Goal: Task Accomplishment & Management: Use online tool/utility

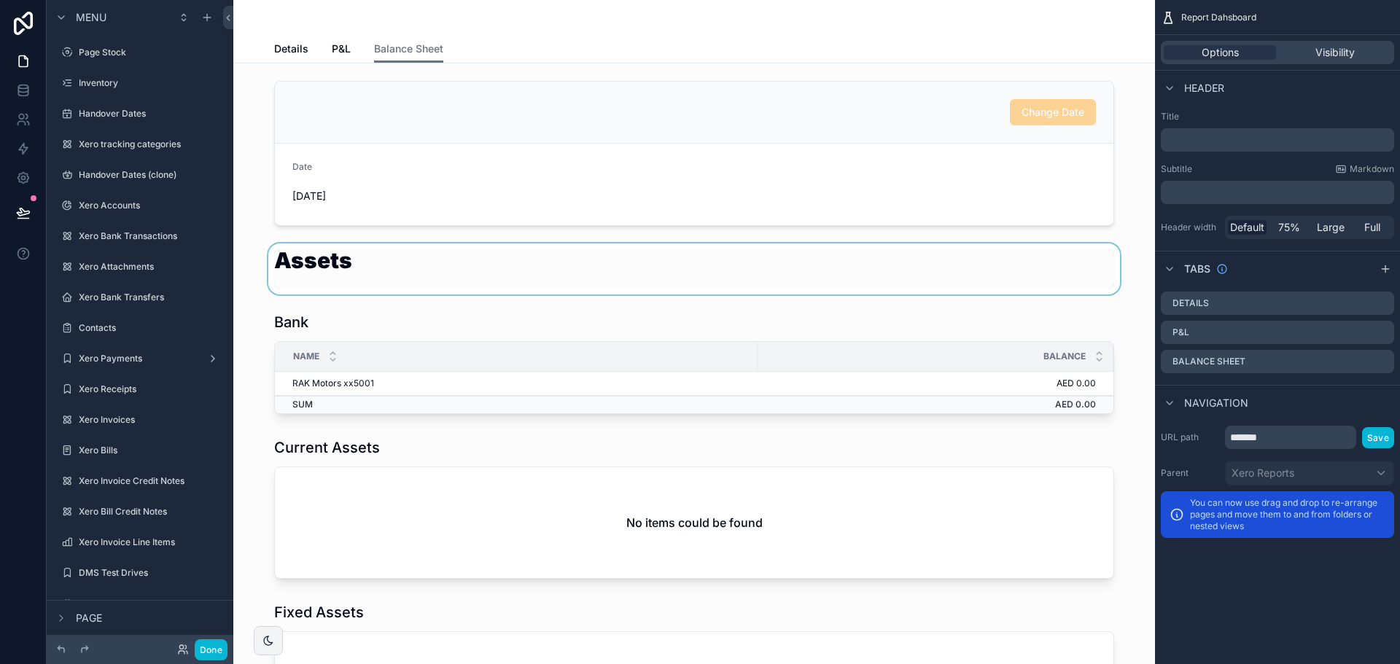
scroll to position [602, 0]
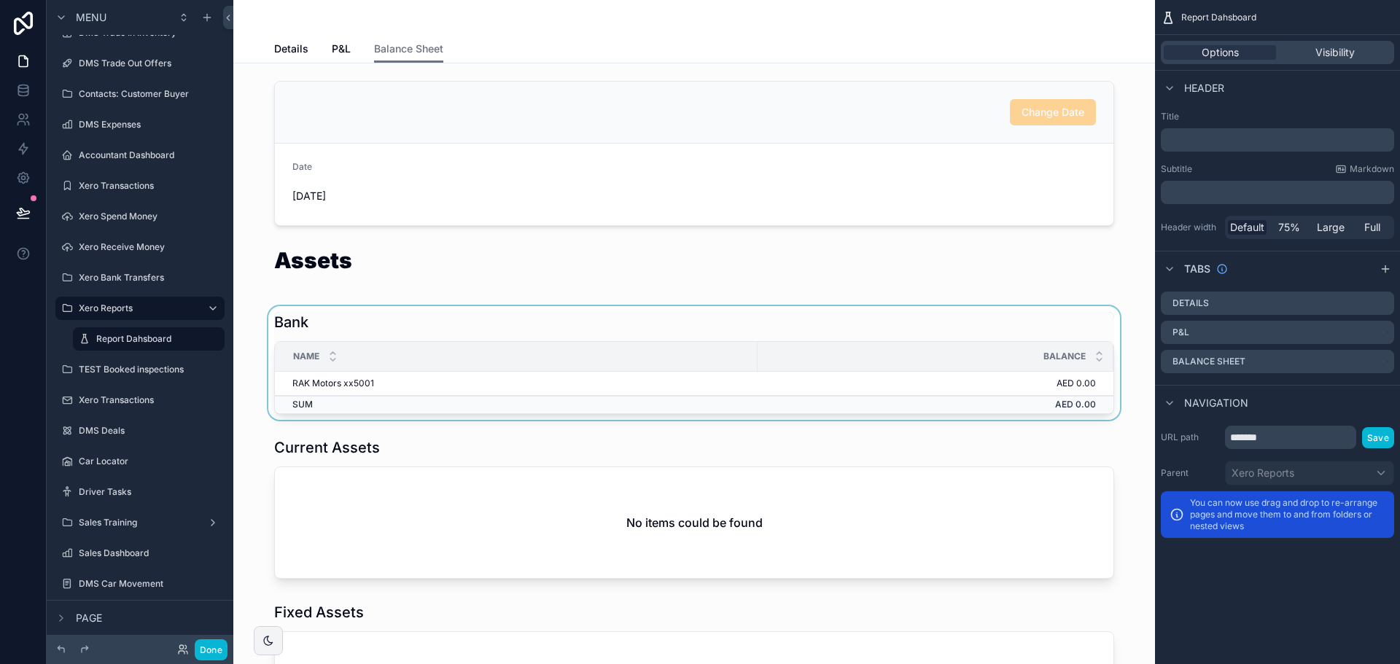
click at [825, 332] on div "scrollable content" at bounding box center [694, 363] width 899 height 114
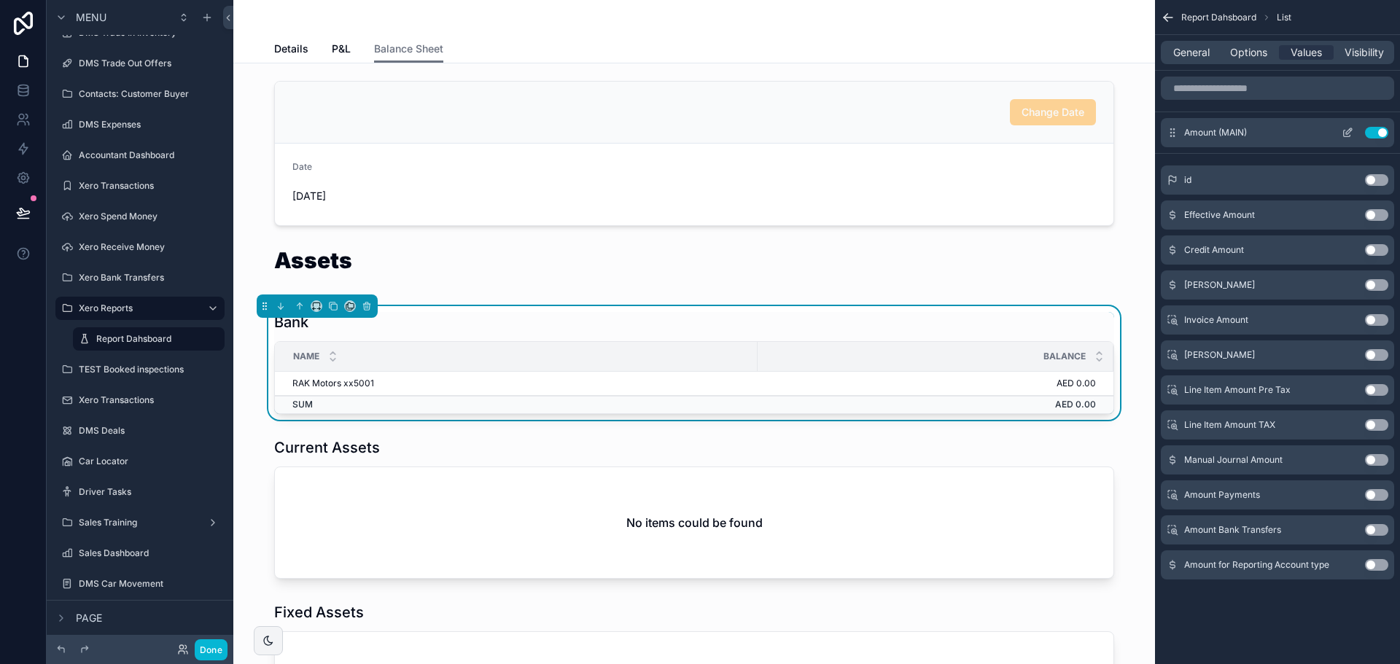
click at [1345, 137] on icon "scrollable content" at bounding box center [1347, 134] width 7 height 7
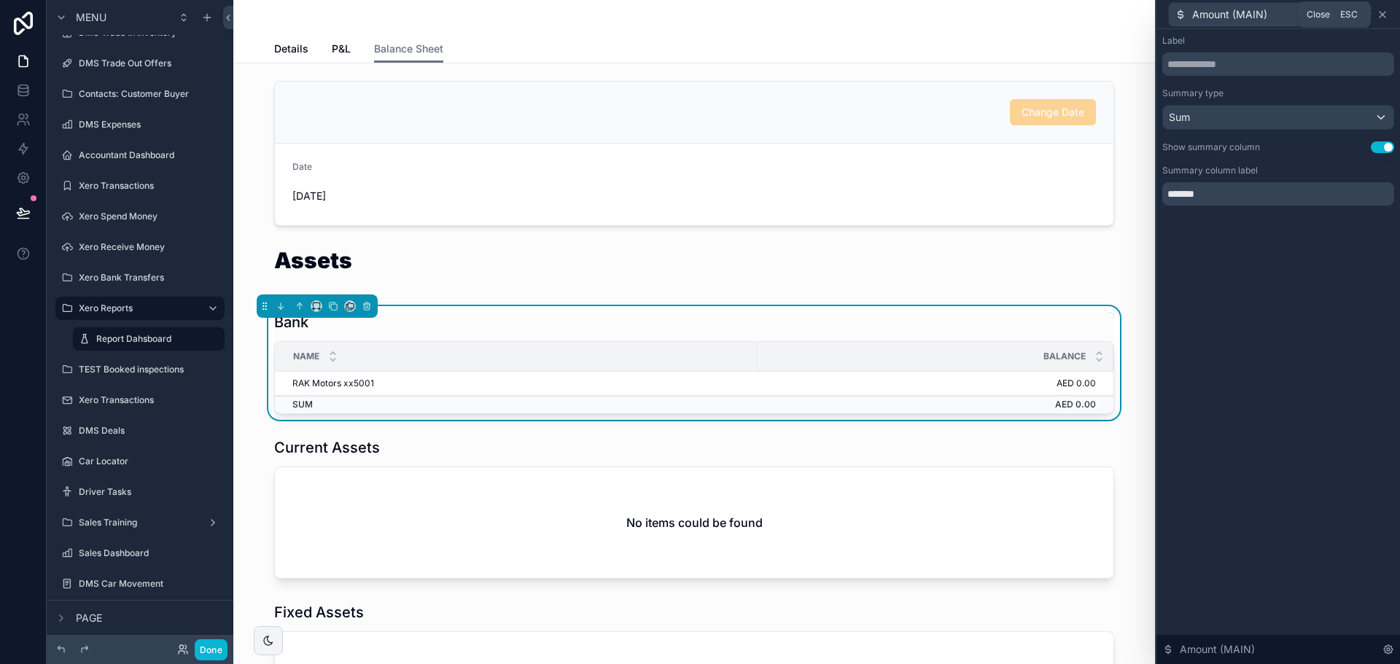
click at [1386, 15] on icon at bounding box center [1383, 15] width 12 height 12
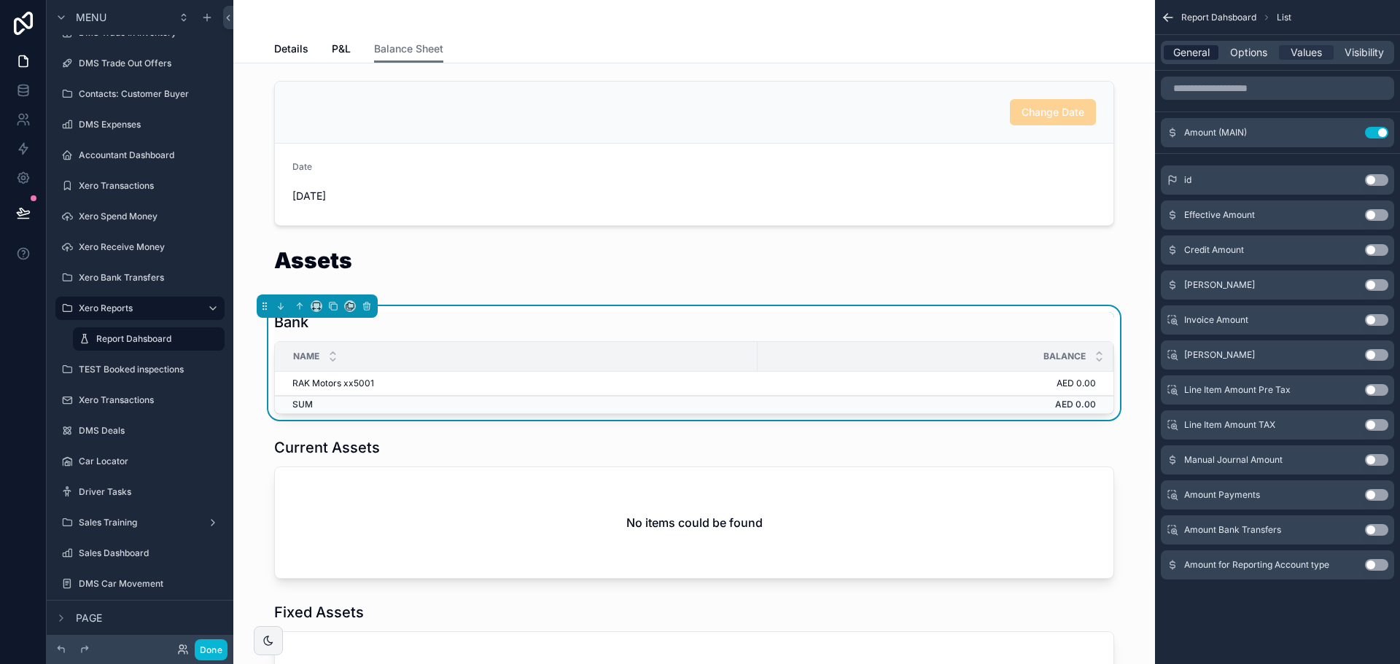
click at [1202, 47] on span "General" at bounding box center [1191, 52] width 36 height 15
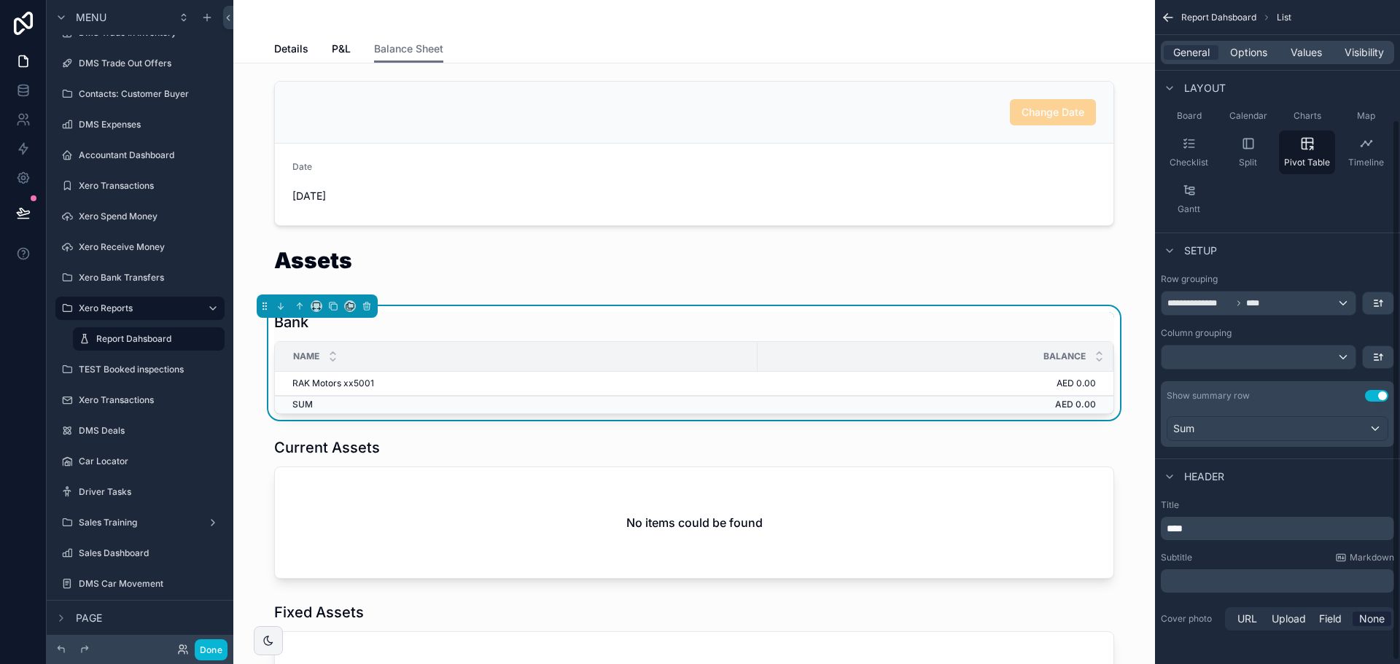
scroll to position [0, 0]
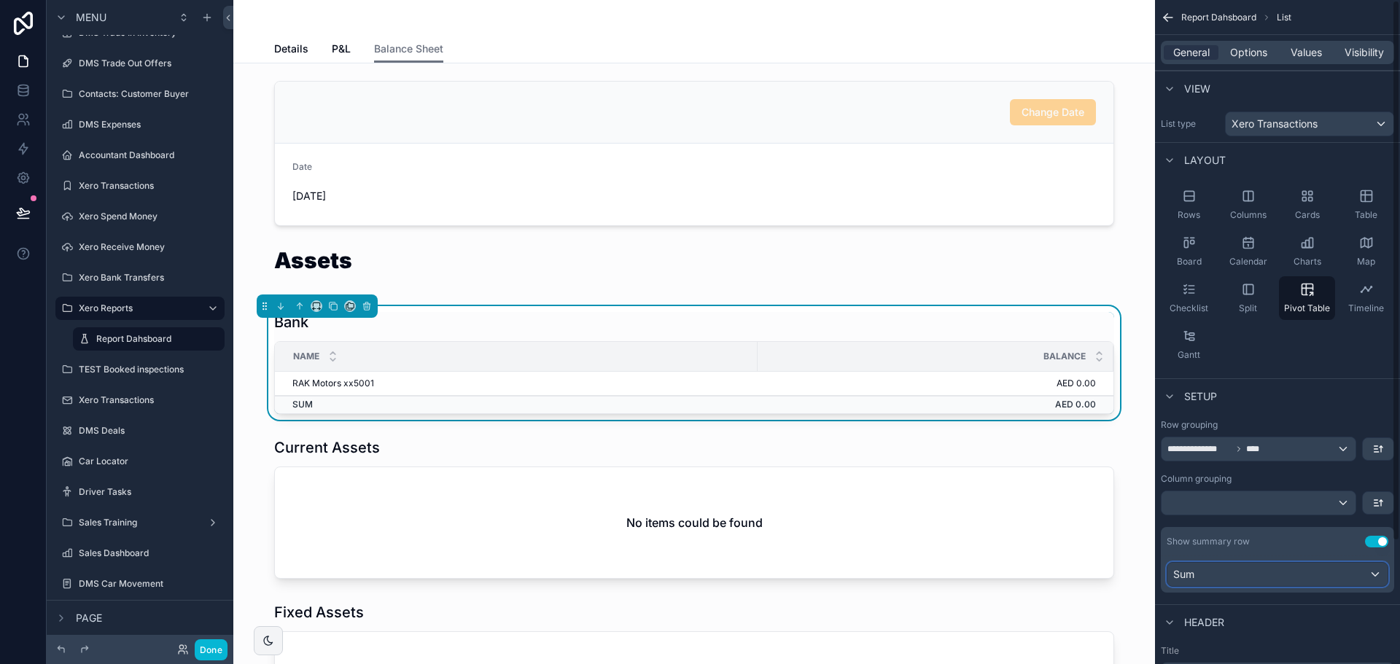
click at [1319, 571] on div "Sum" at bounding box center [1278, 574] width 220 height 23
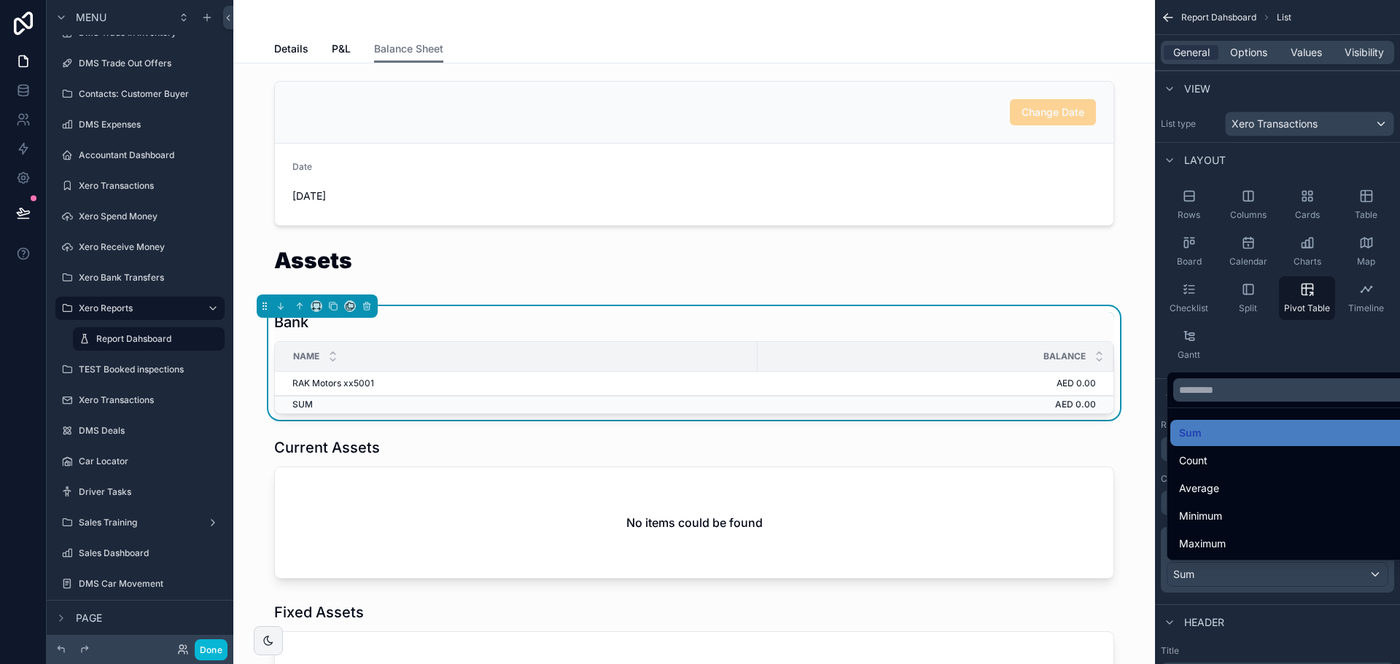
click at [1319, 571] on div "scrollable content" at bounding box center [700, 332] width 1400 height 664
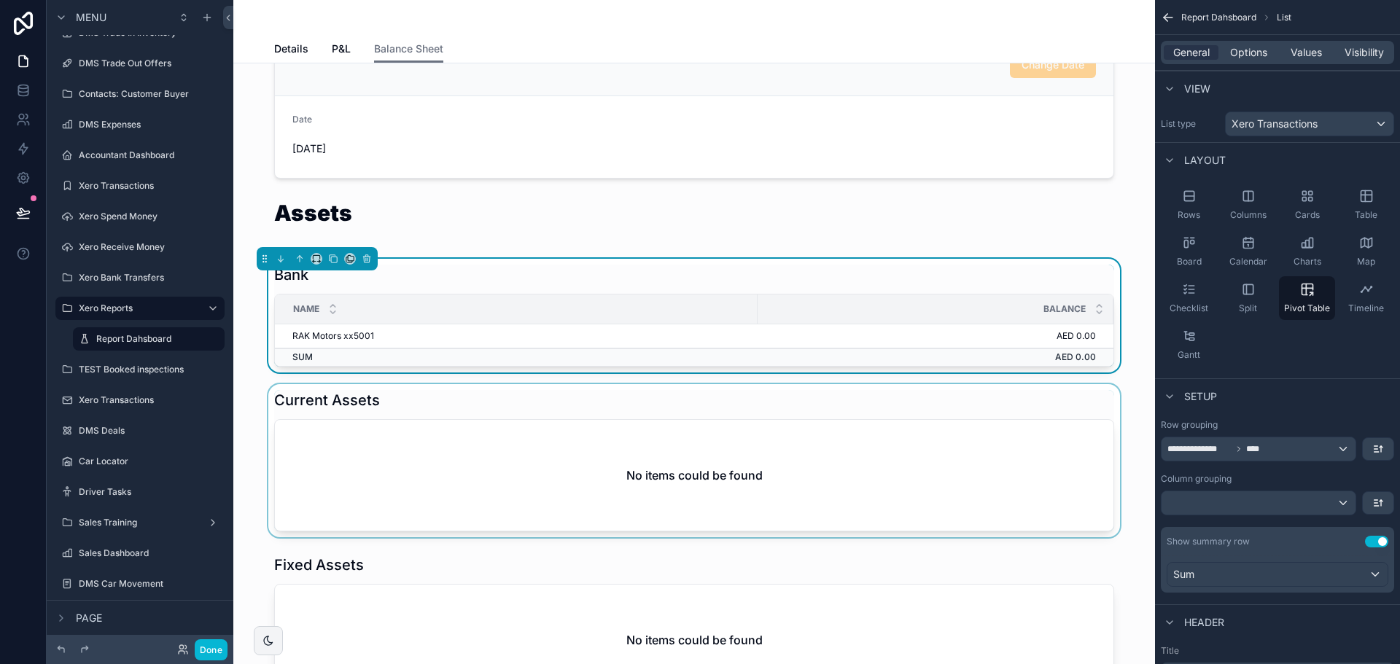
scroll to position [73, 0]
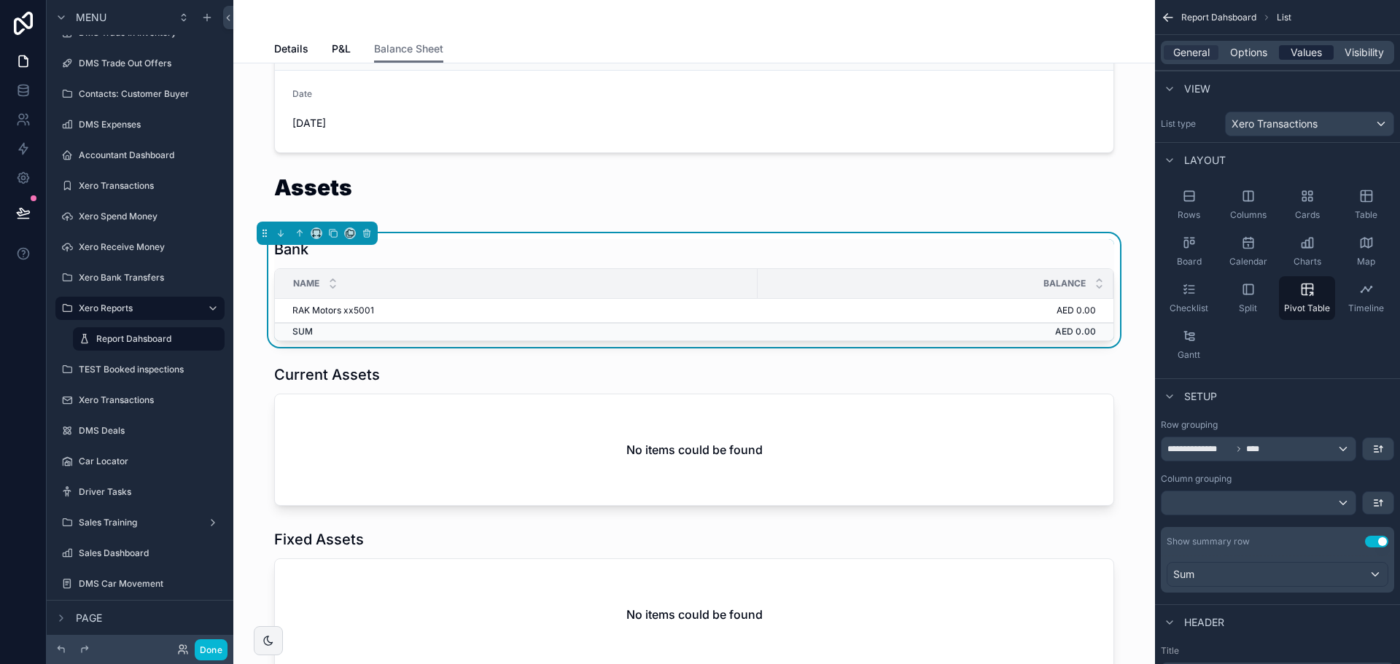
click at [1310, 47] on span "Values" at bounding box center [1306, 52] width 31 height 15
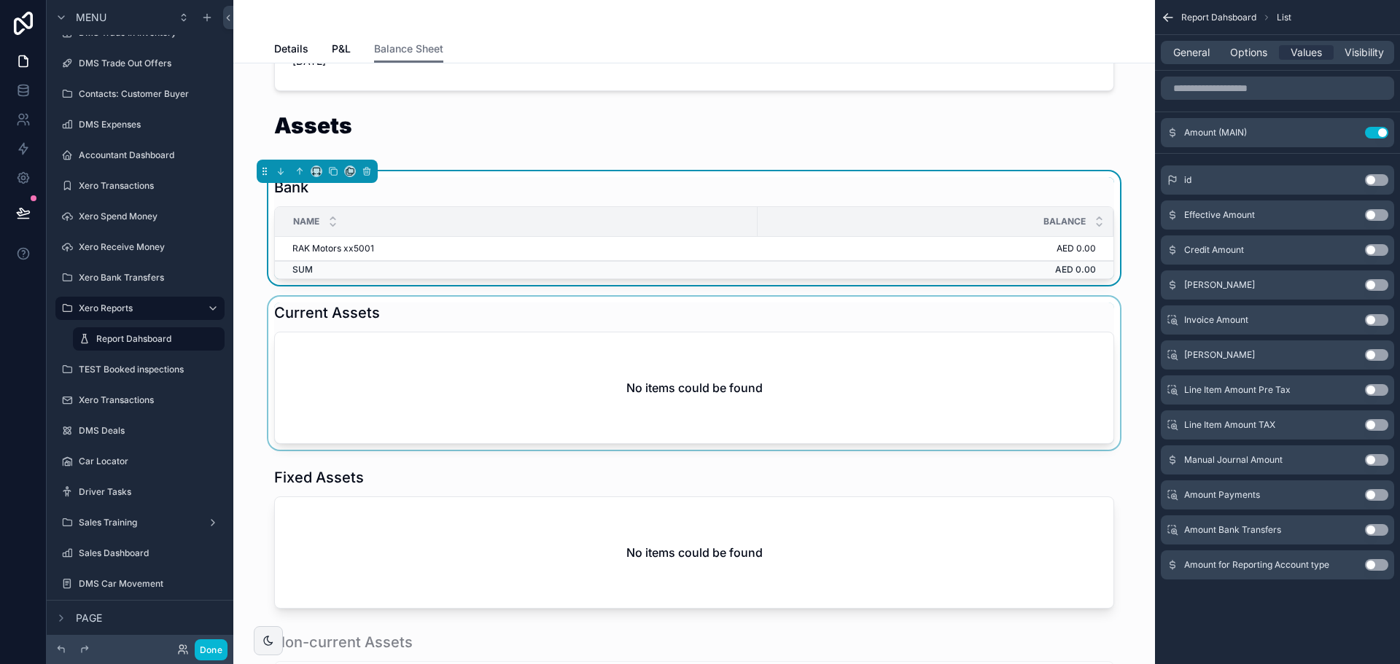
scroll to position [146, 0]
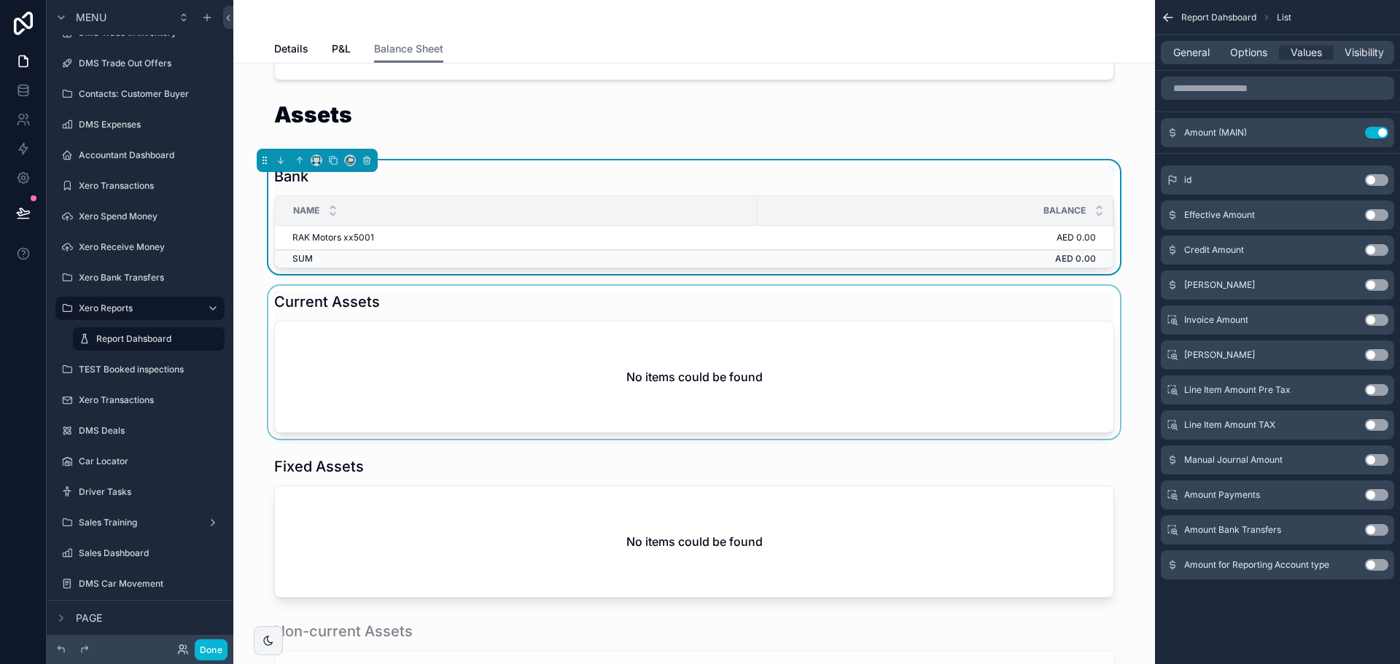
click at [589, 368] on div "scrollable content" at bounding box center [694, 362] width 899 height 153
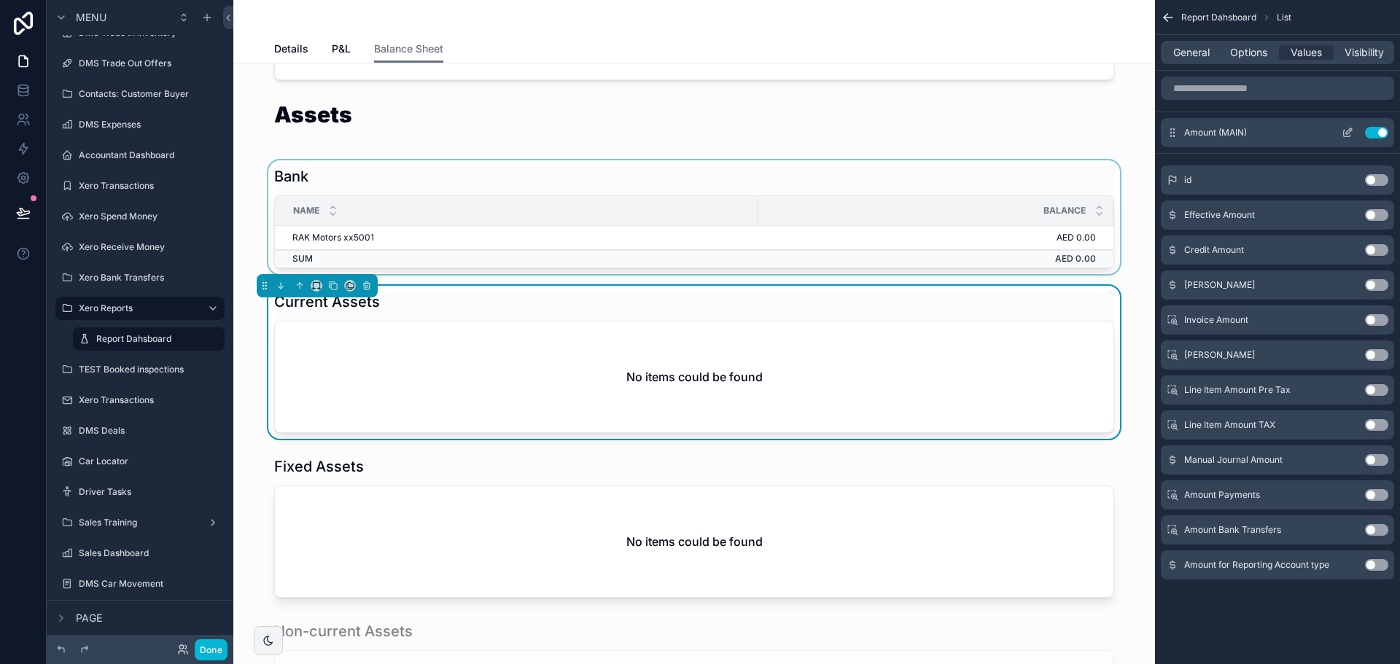
click at [1344, 126] on div "Amount (MAIN) Use setting" at bounding box center [1277, 132] width 233 height 29
click at [1344, 133] on icon "scrollable content" at bounding box center [1347, 134] width 7 height 7
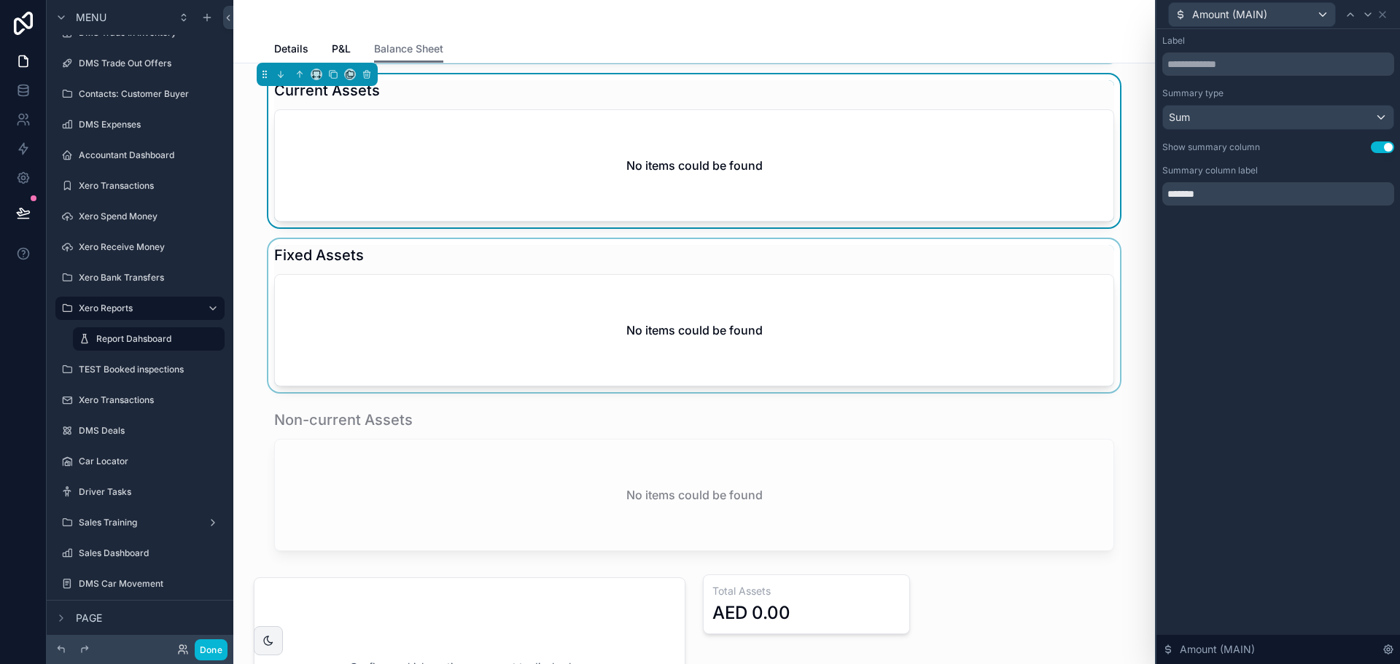
scroll to position [365, 0]
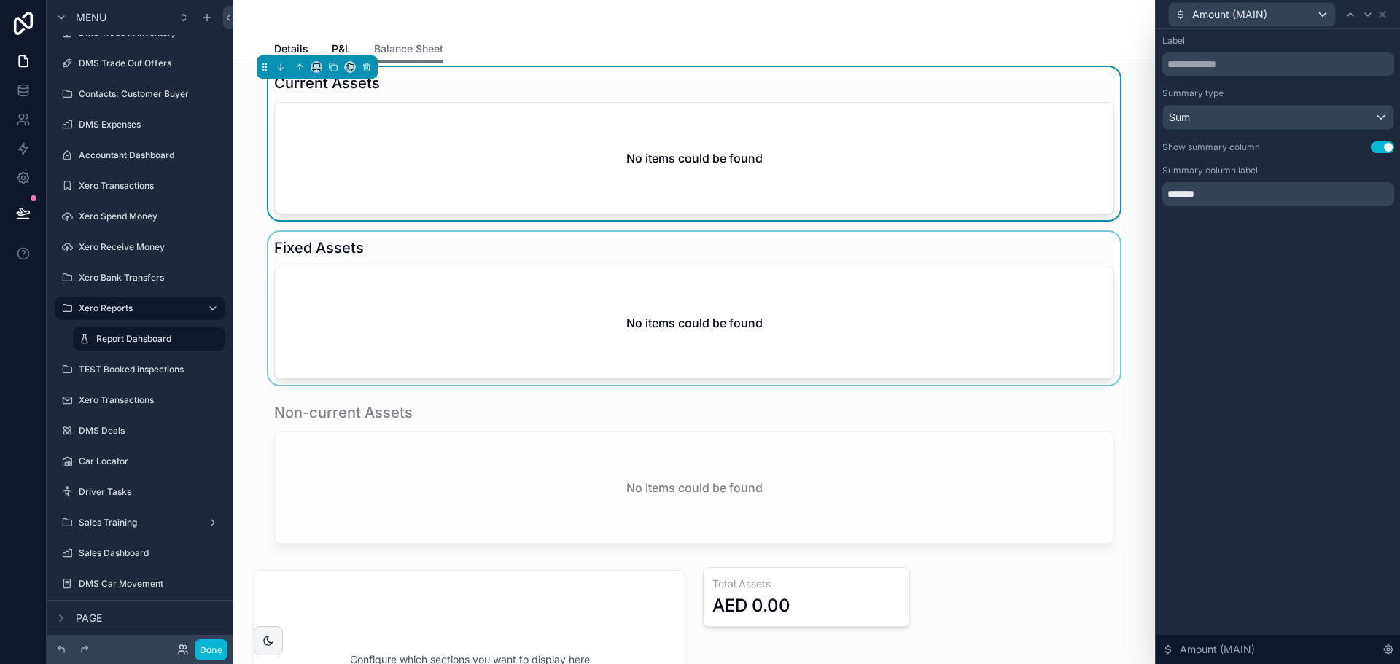
click at [963, 336] on div "scrollable content" at bounding box center [694, 308] width 899 height 153
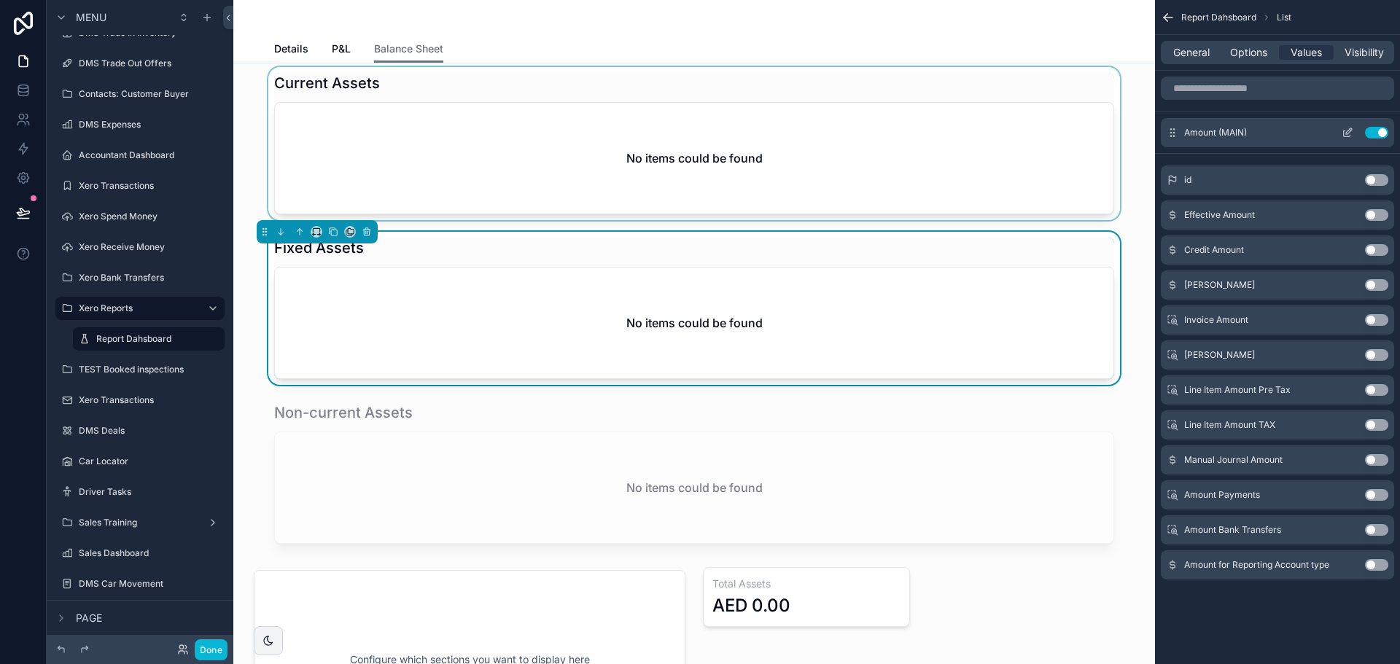
click at [1351, 132] on icon "scrollable content" at bounding box center [1348, 133] width 12 height 12
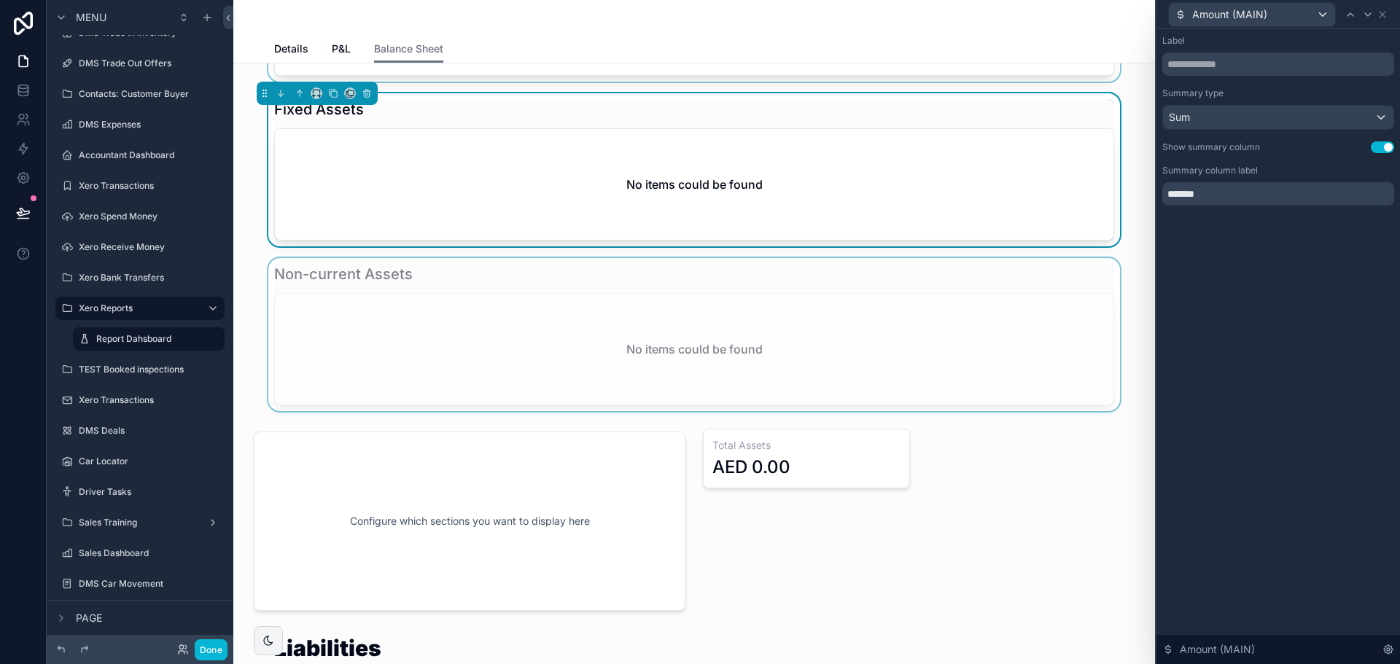
scroll to position [511, 0]
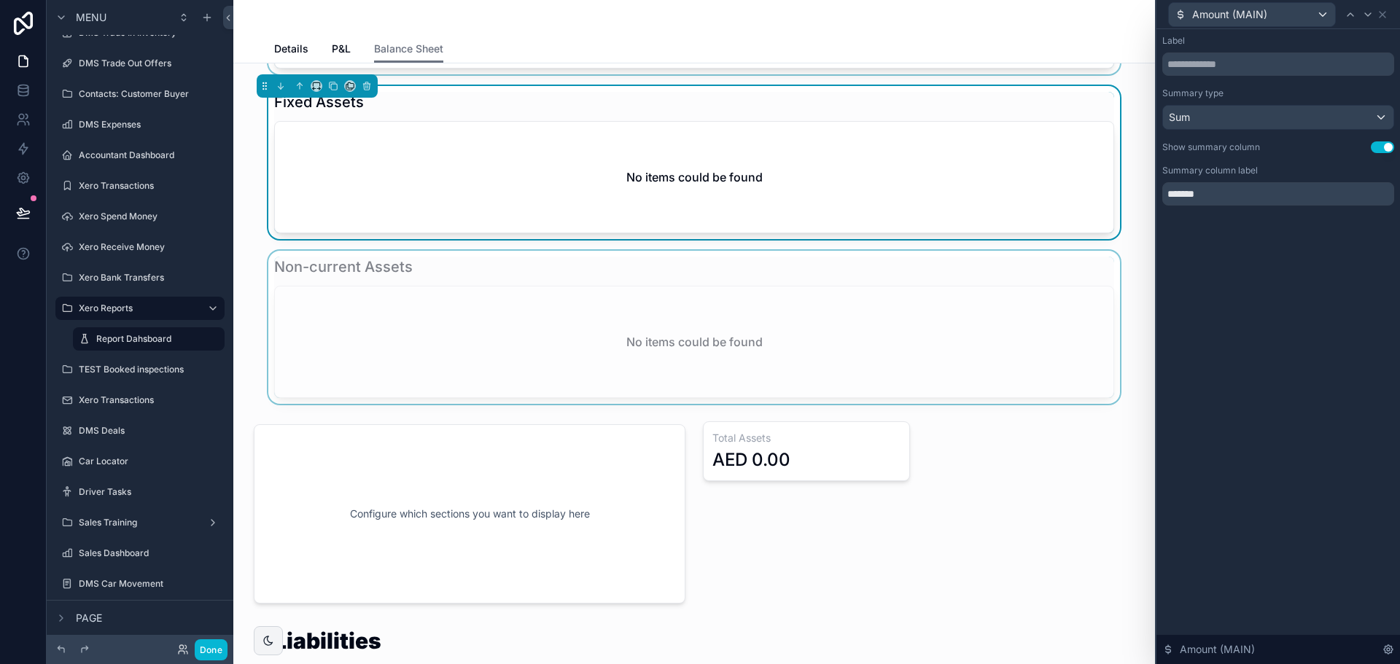
click at [872, 367] on div "scrollable content" at bounding box center [694, 327] width 899 height 153
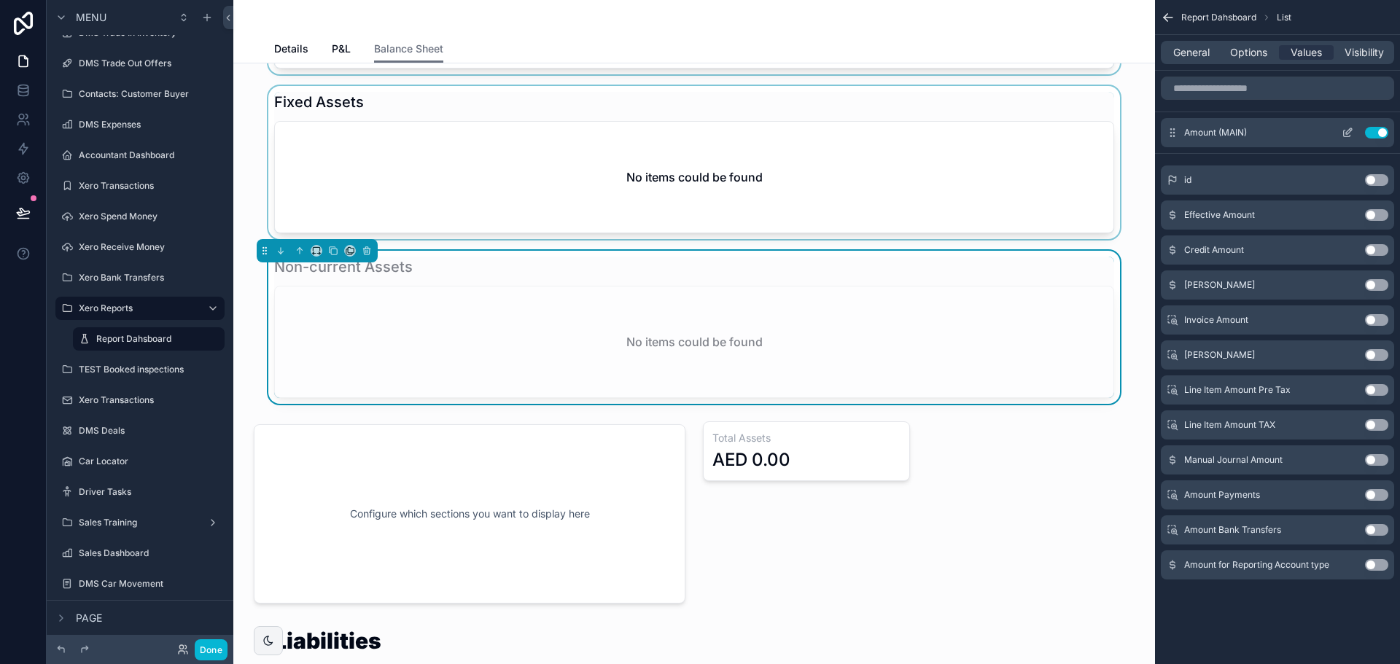
click at [1349, 129] on icon "scrollable content" at bounding box center [1348, 133] width 12 height 12
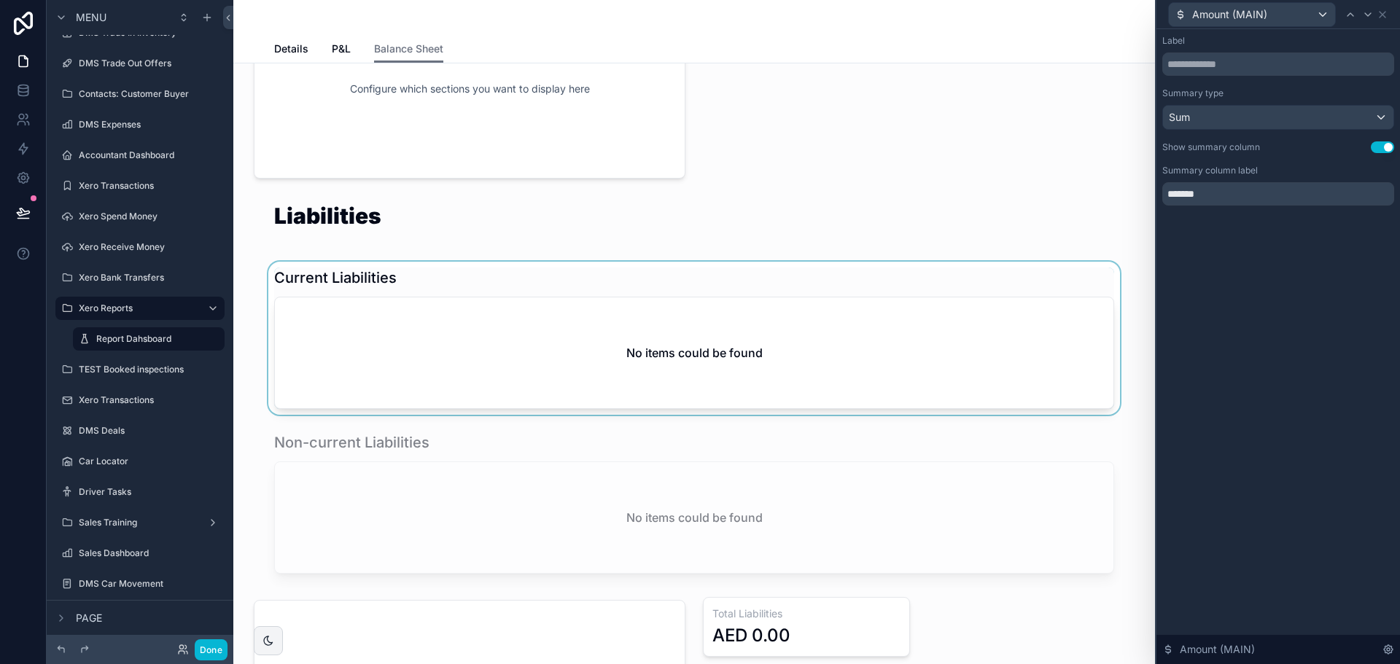
scroll to position [948, 0]
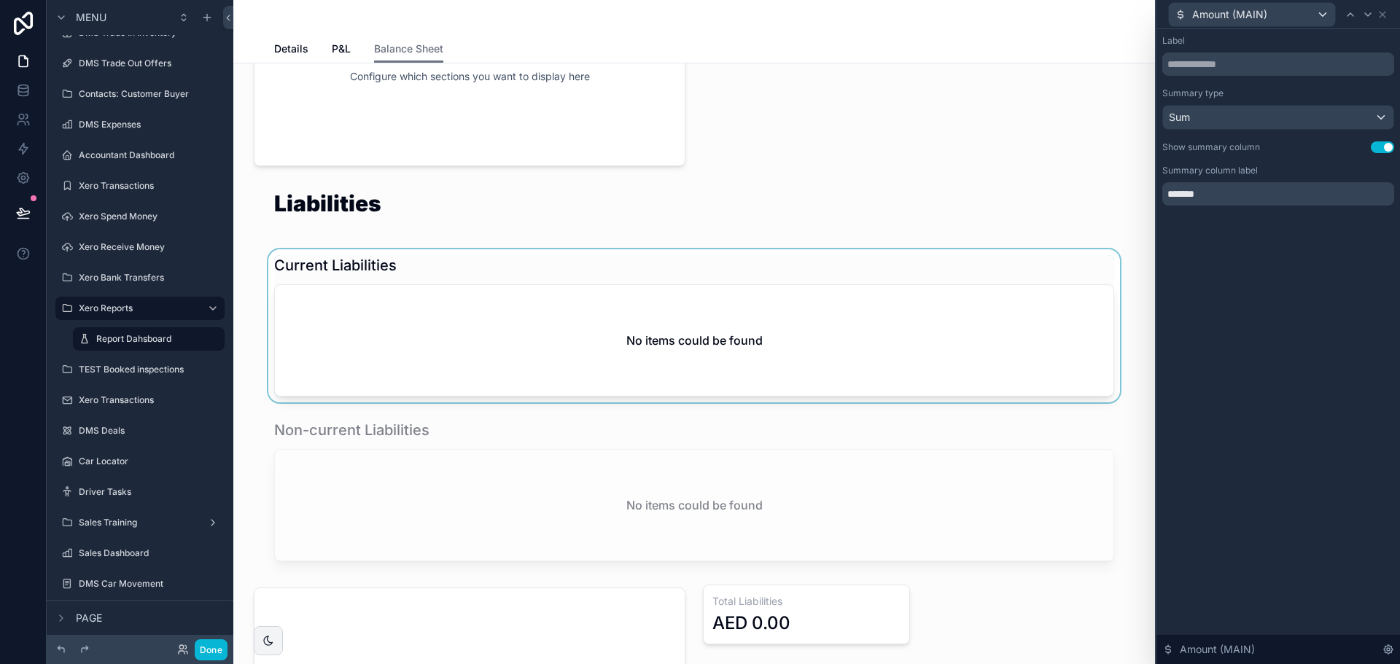
click at [712, 349] on div "scrollable content" at bounding box center [694, 325] width 899 height 153
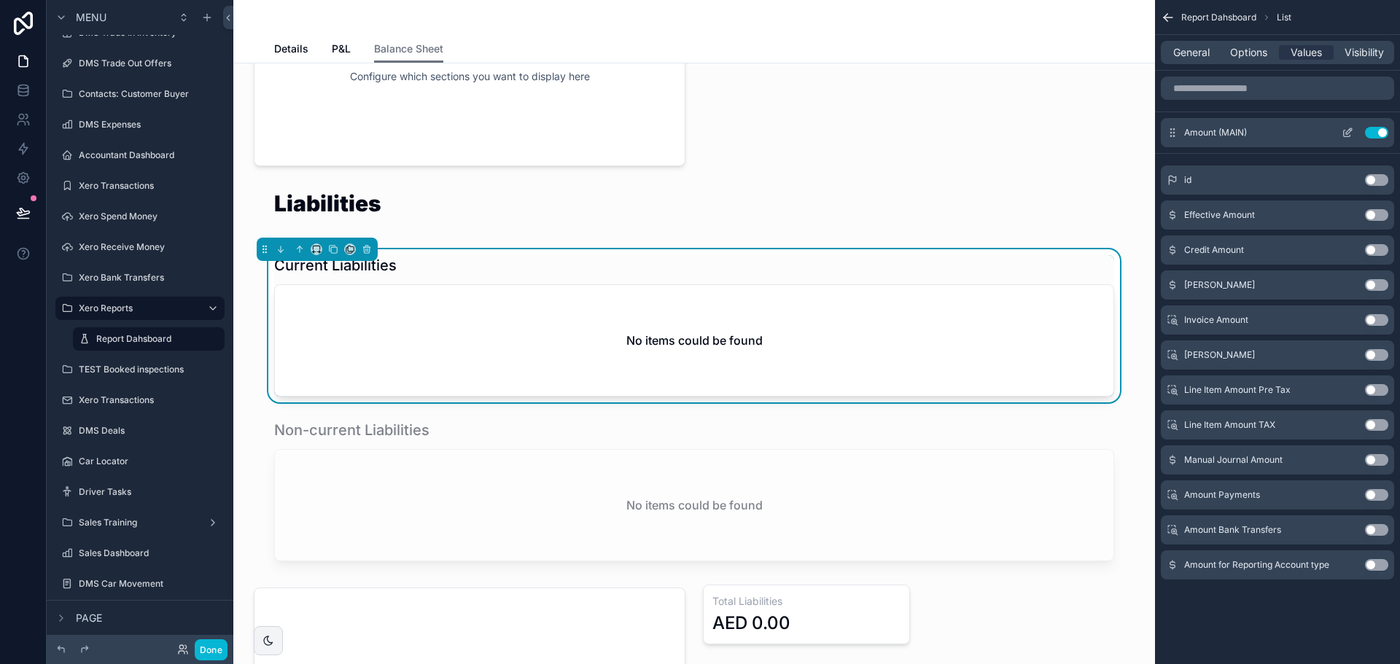
click at [1354, 133] on button "scrollable content" at bounding box center [1347, 133] width 23 height 12
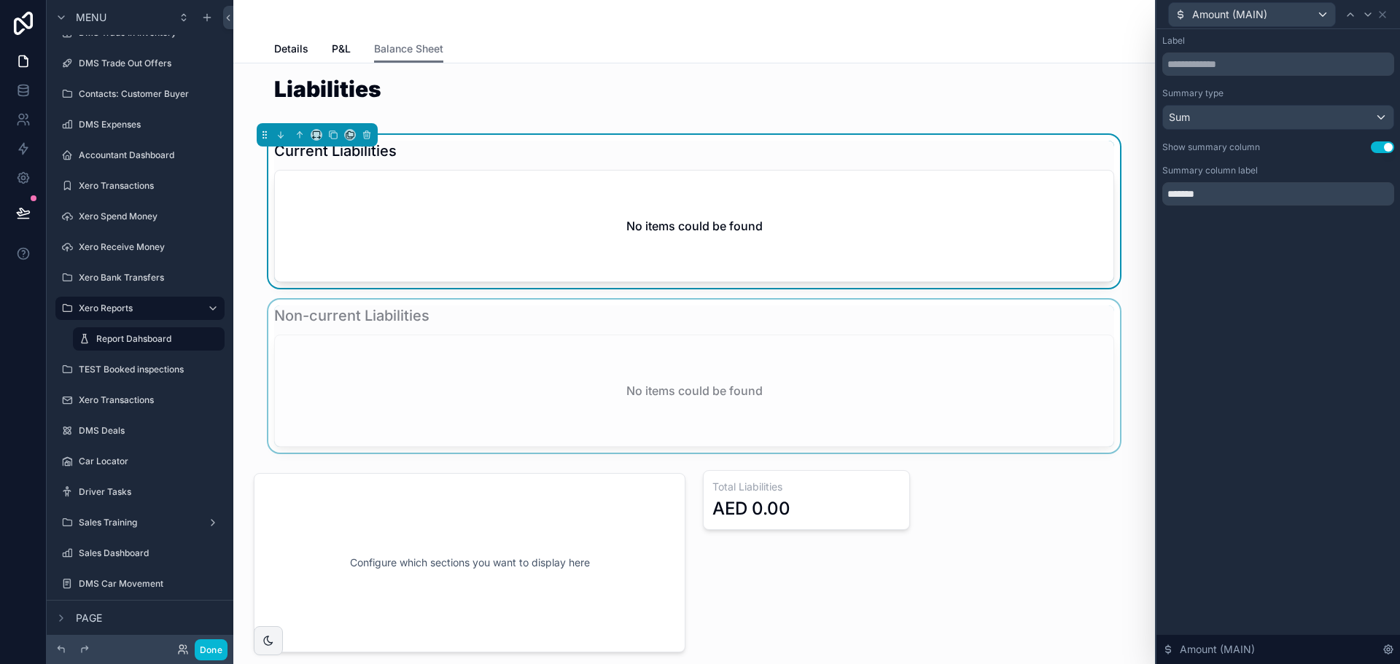
scroll to position [1240, 0]
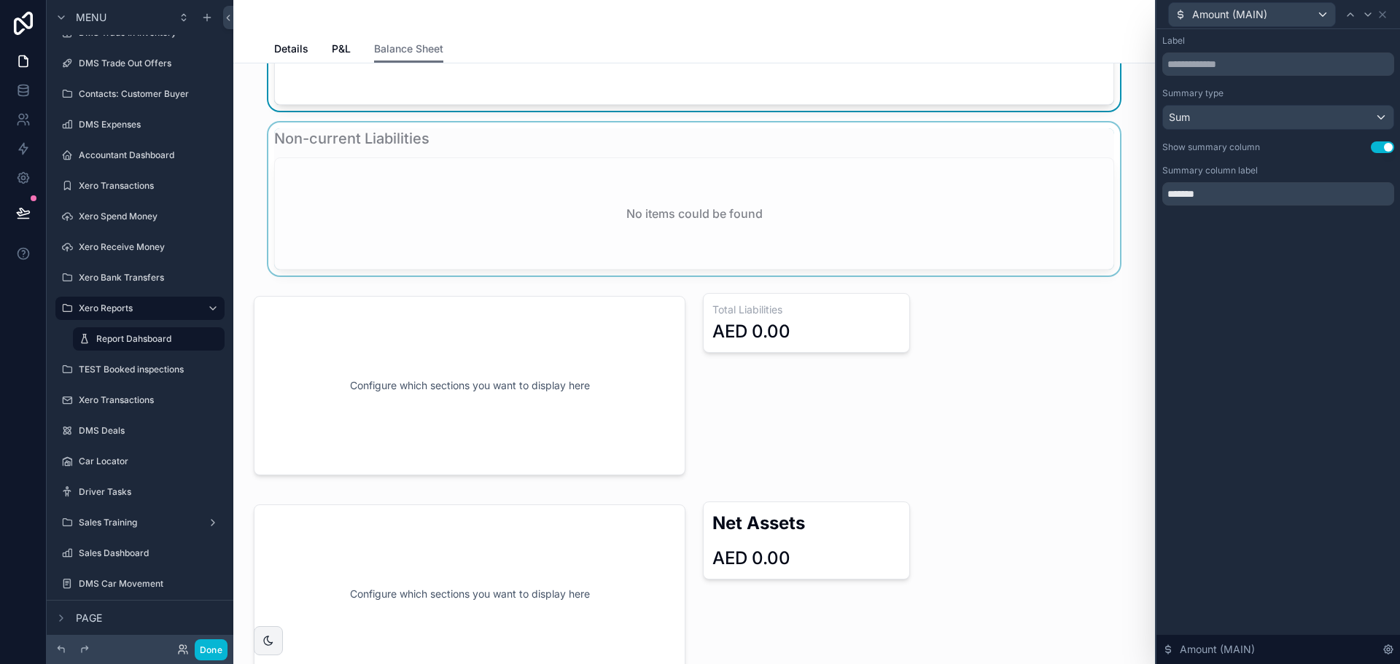
click at [952, 249] on div "scrollable content" at bounding box center [694, 199] width 899 height 153
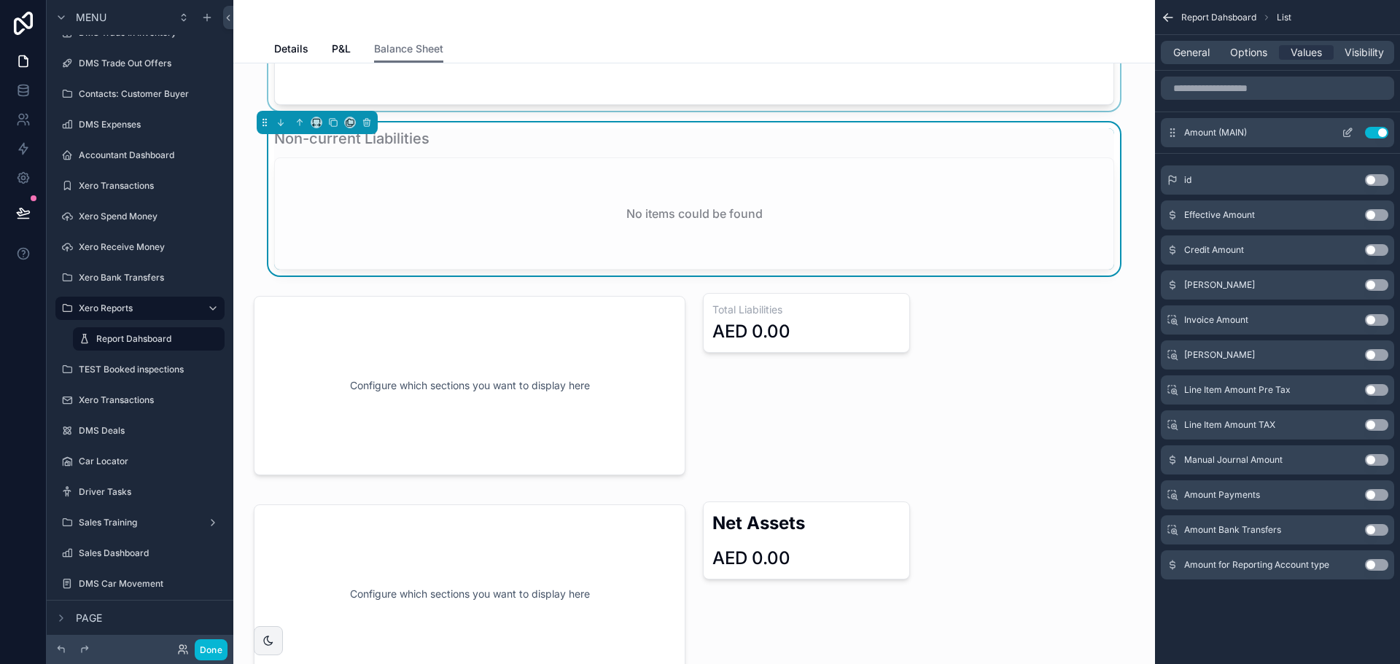
click at [1347, 137] on icon "scrollable content" at bounding box center [1347, 134] width 7 height 7
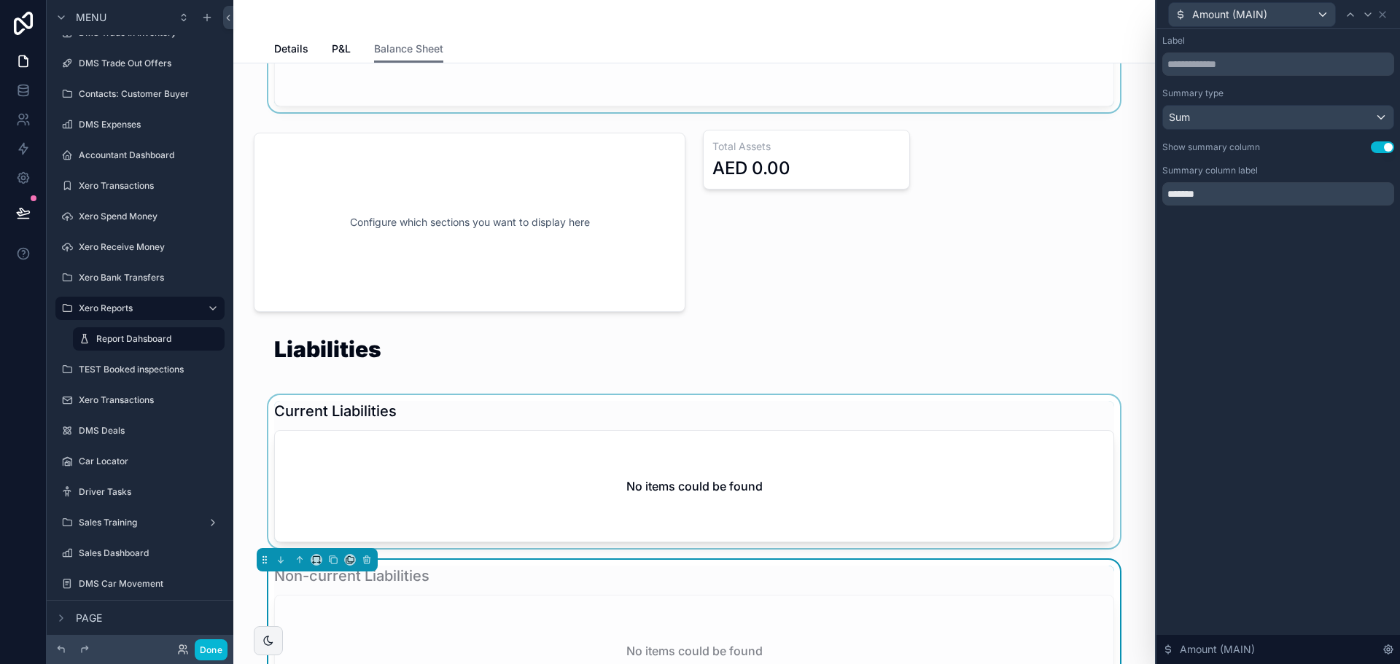
scroll to position [292, 0]
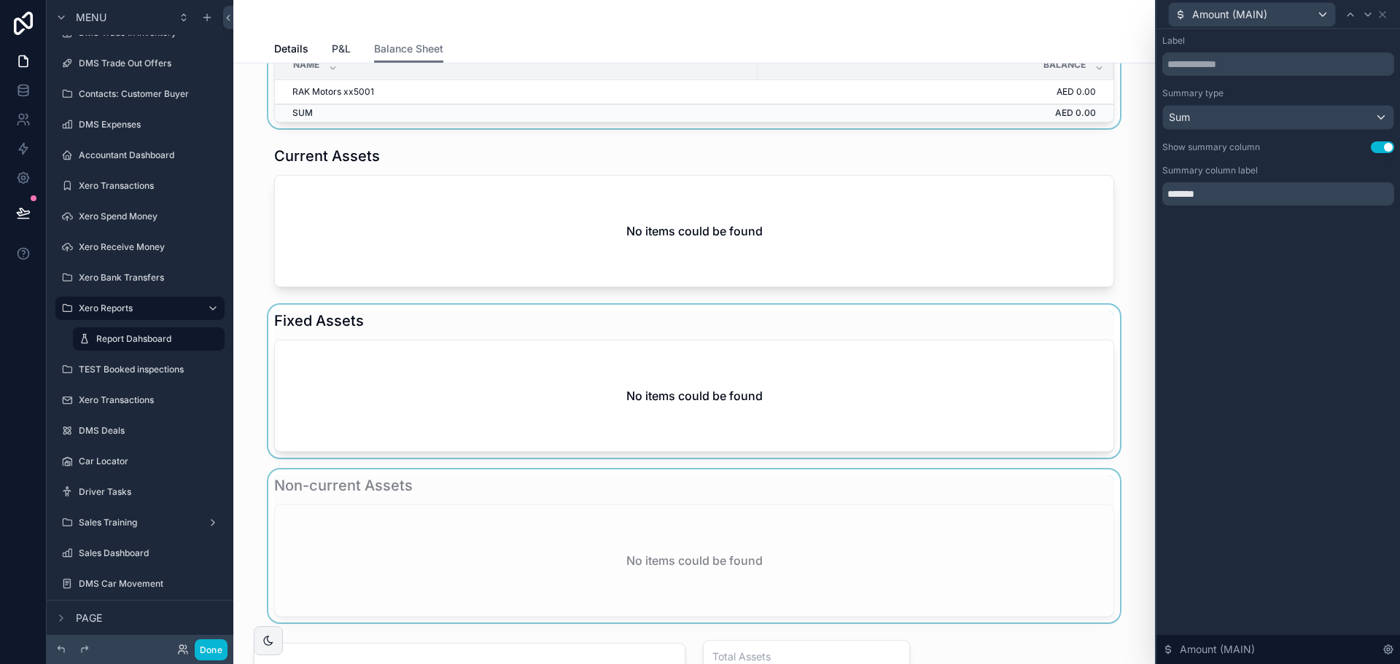
click at [338, 53] on span "P&L" at bounding box center [341, 49] width 19 height 15
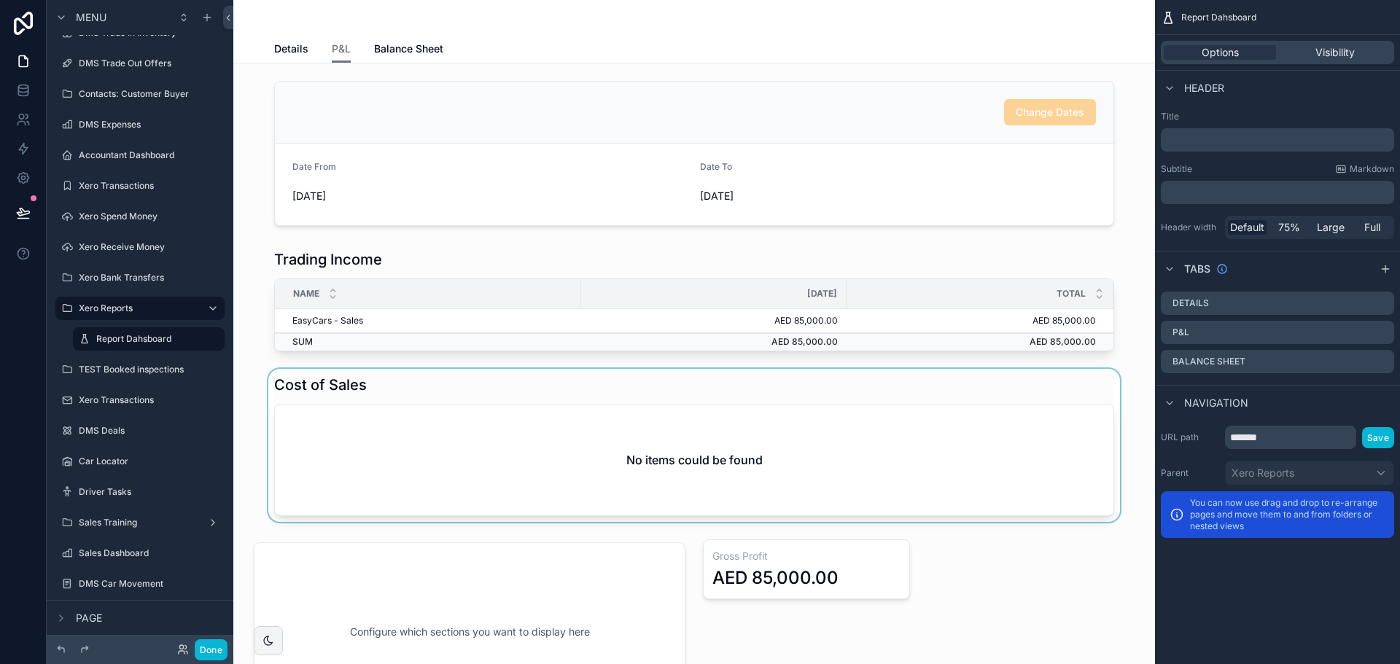
click at [567, 446] on div "scrollable content" at bounding box center [694, 445] width 899 height 153
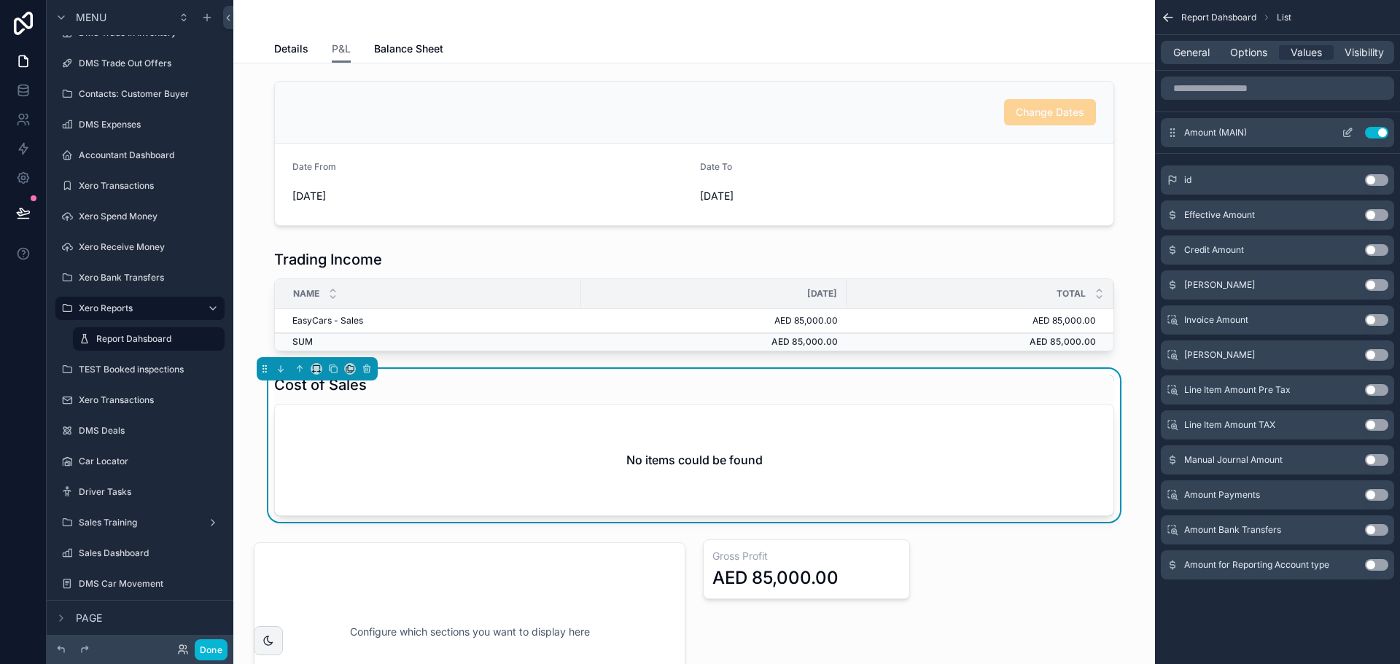
click at [1346, 129] on icon "scrollable content" at bounding box center [1348, 133] width 12 height 12
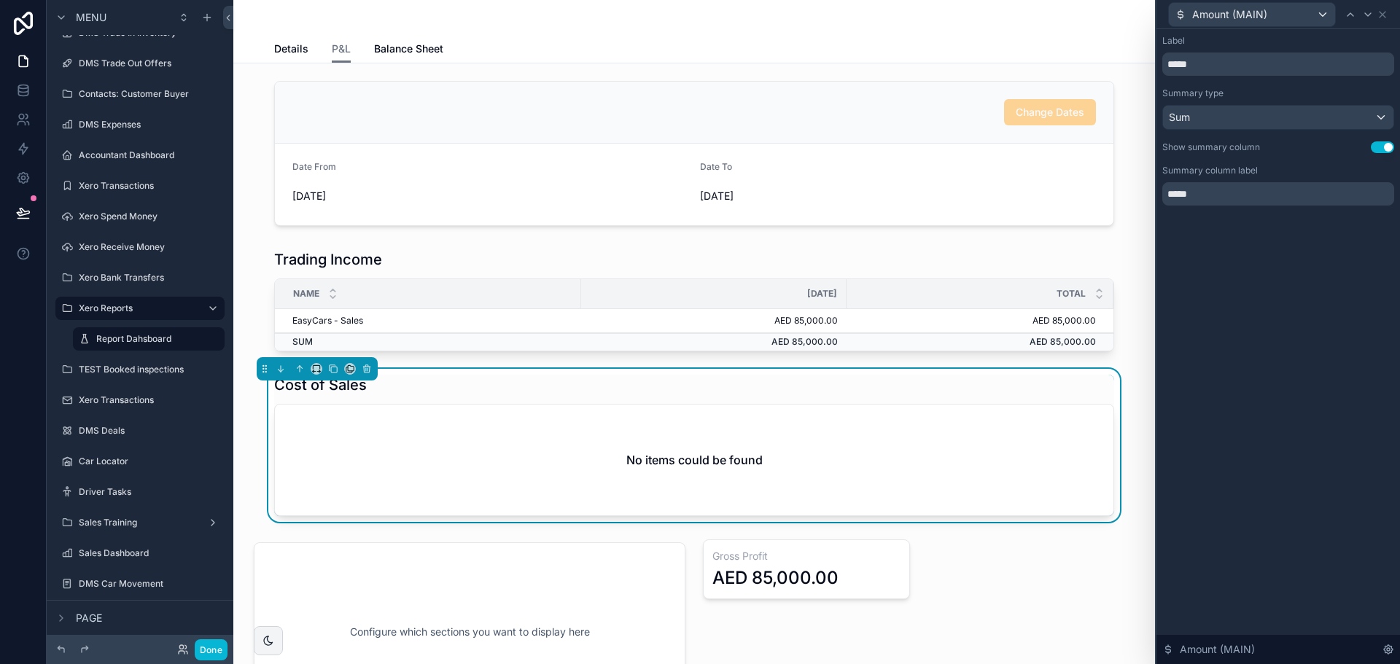
click at [1384, 20] on div "Amount (MAIN)" at bounding box center [1279, 14] width 232 height 28
click at [1384, 13] on icon at bounding box center [1383, 15] width 6 height 6
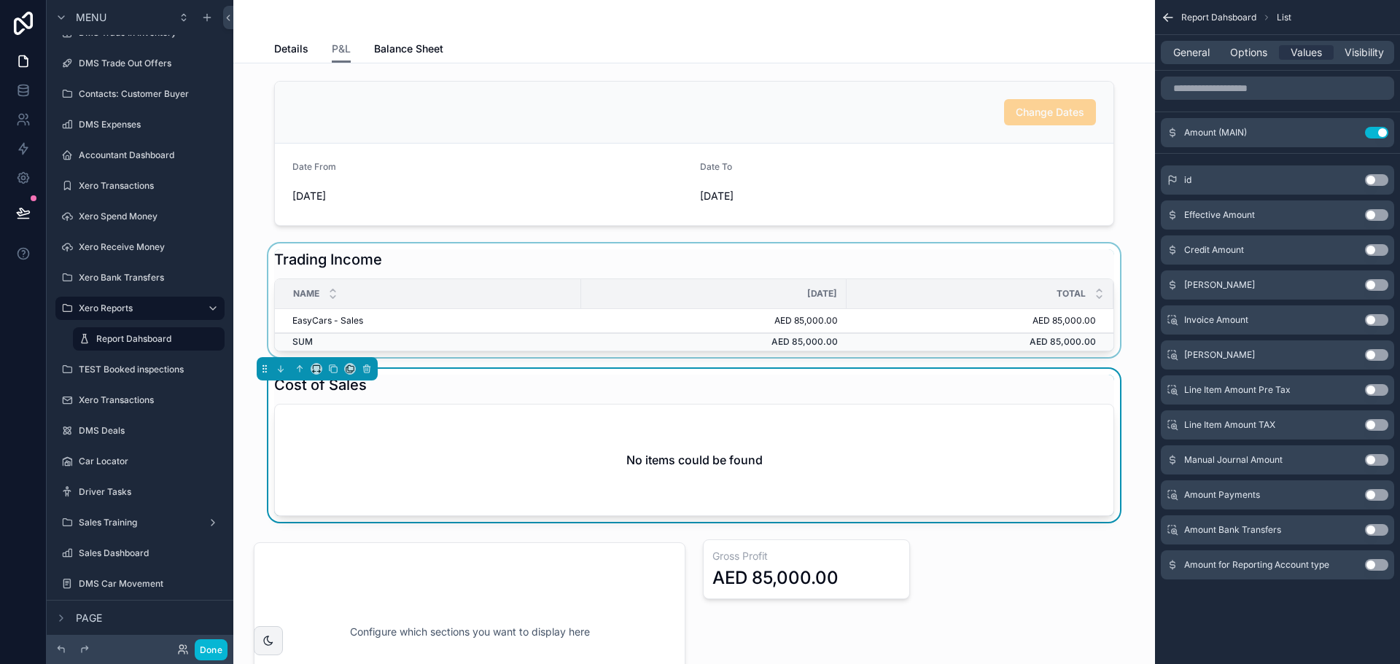
click at [715, 309] on th "[DATE]" at bounding box center [713, 294] width 265 height 30
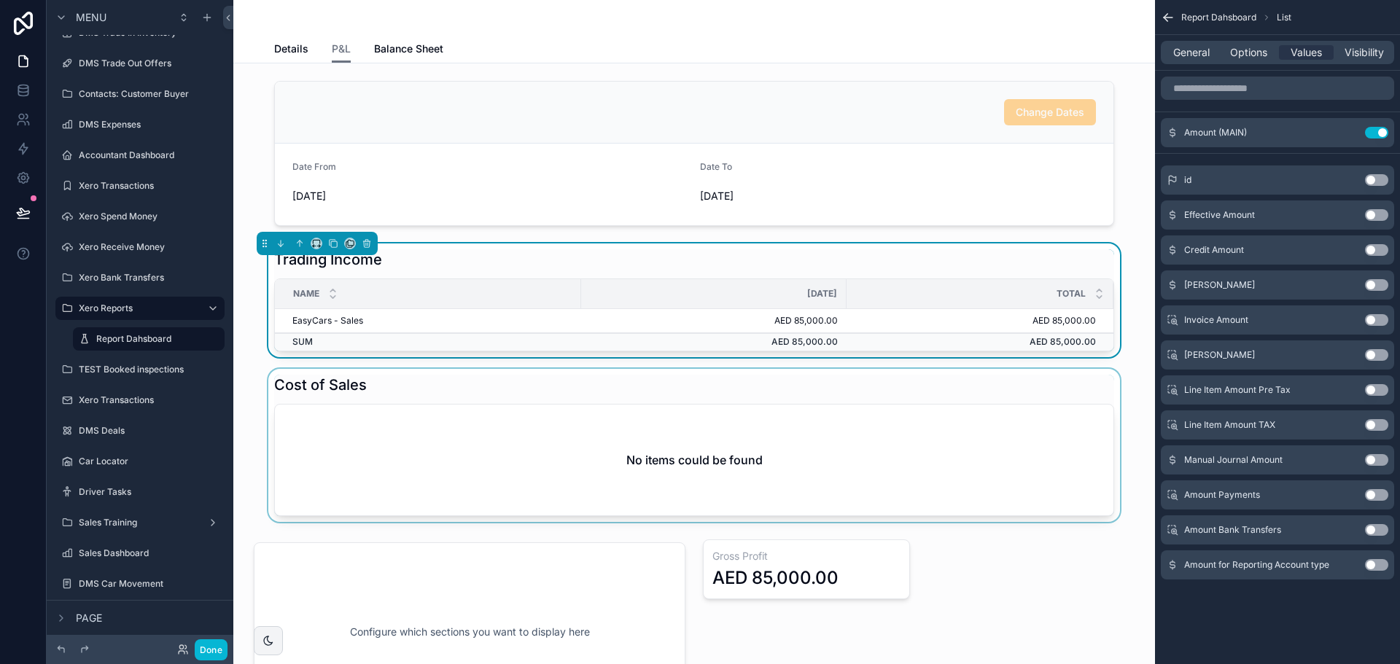
click at [1240, 60] on div "General Options Values Visibility" at bounding box center [1277, 52] width 233 height 23
click at [1195, 47] on span "General" at bounding box center [1191, 52] width 36 height 15
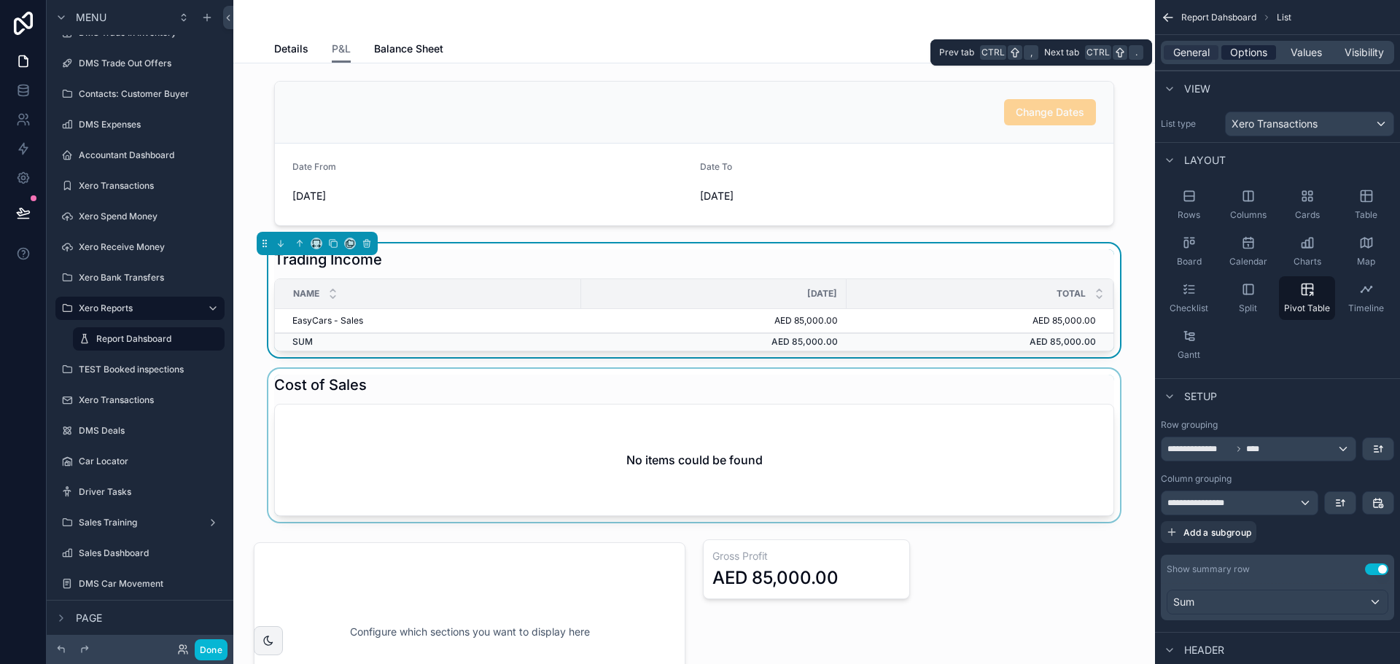
click at [1238, 47] on span "Options" at bounding box center [1248, 52] width 37 height 15
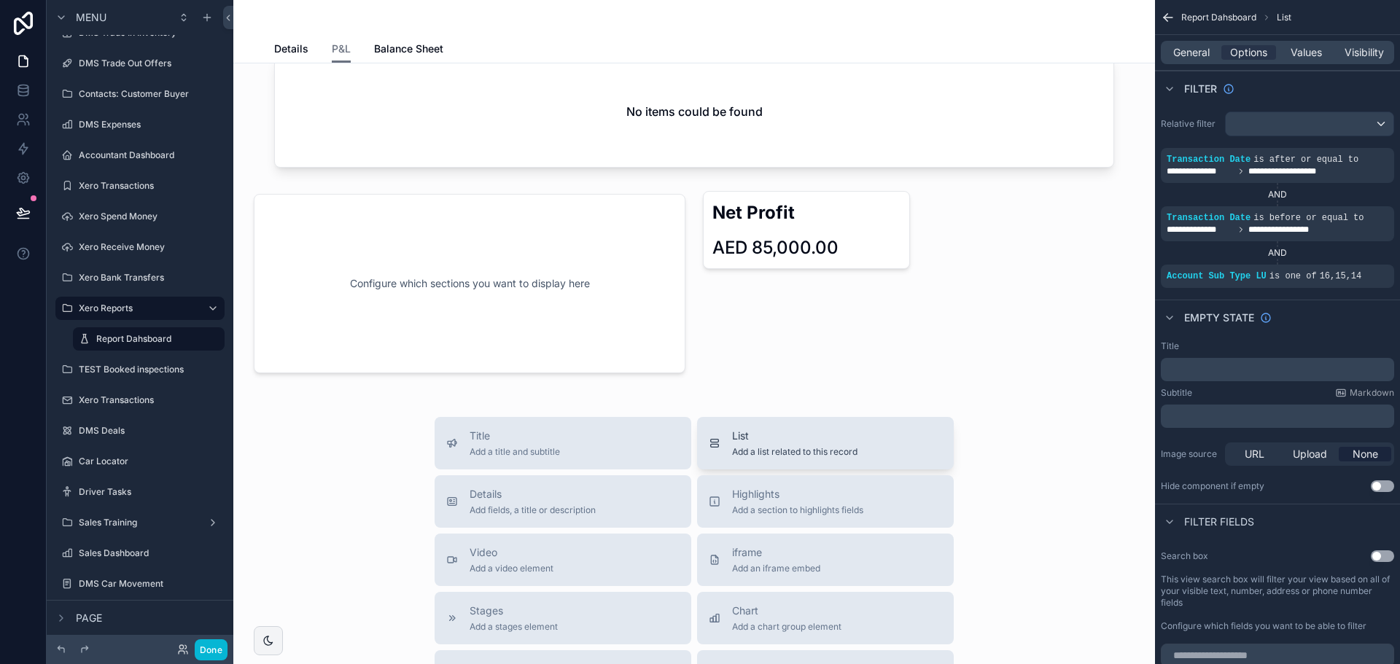
scroll to position [875, 0]
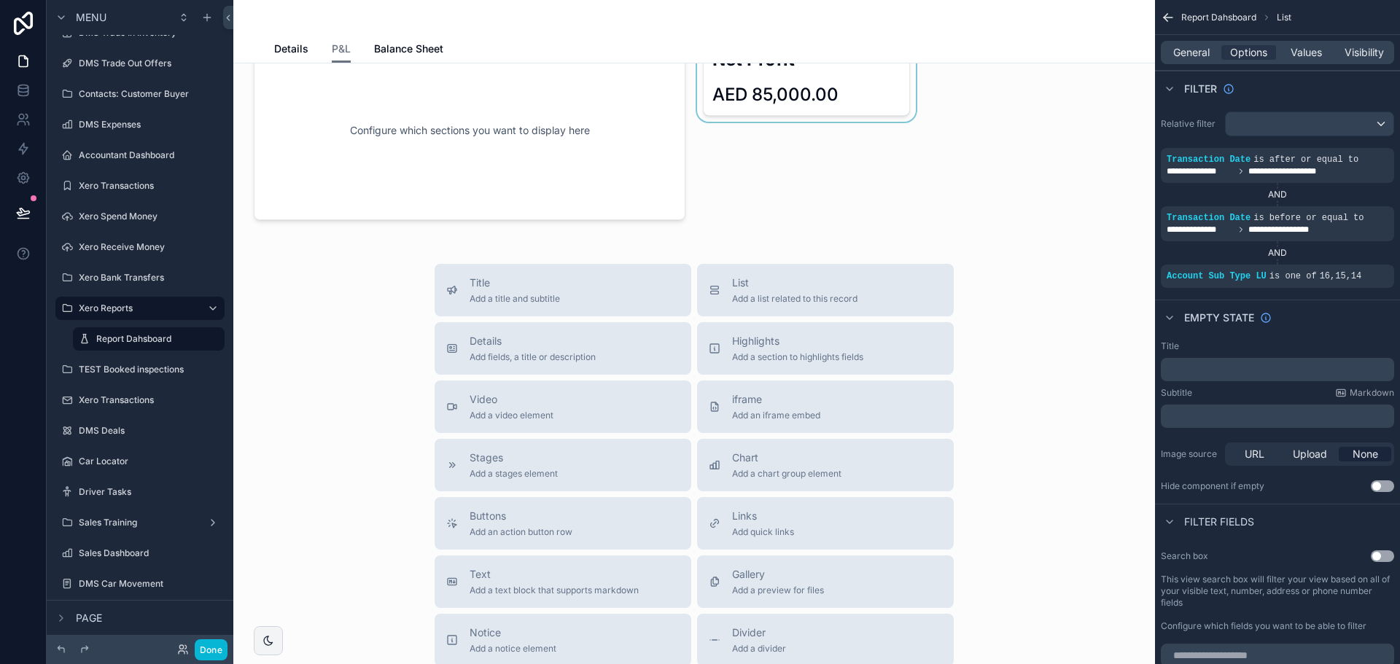
click at [813, 98] on div "scrollable content" at bounding box center [806, 130] width 225 height 197
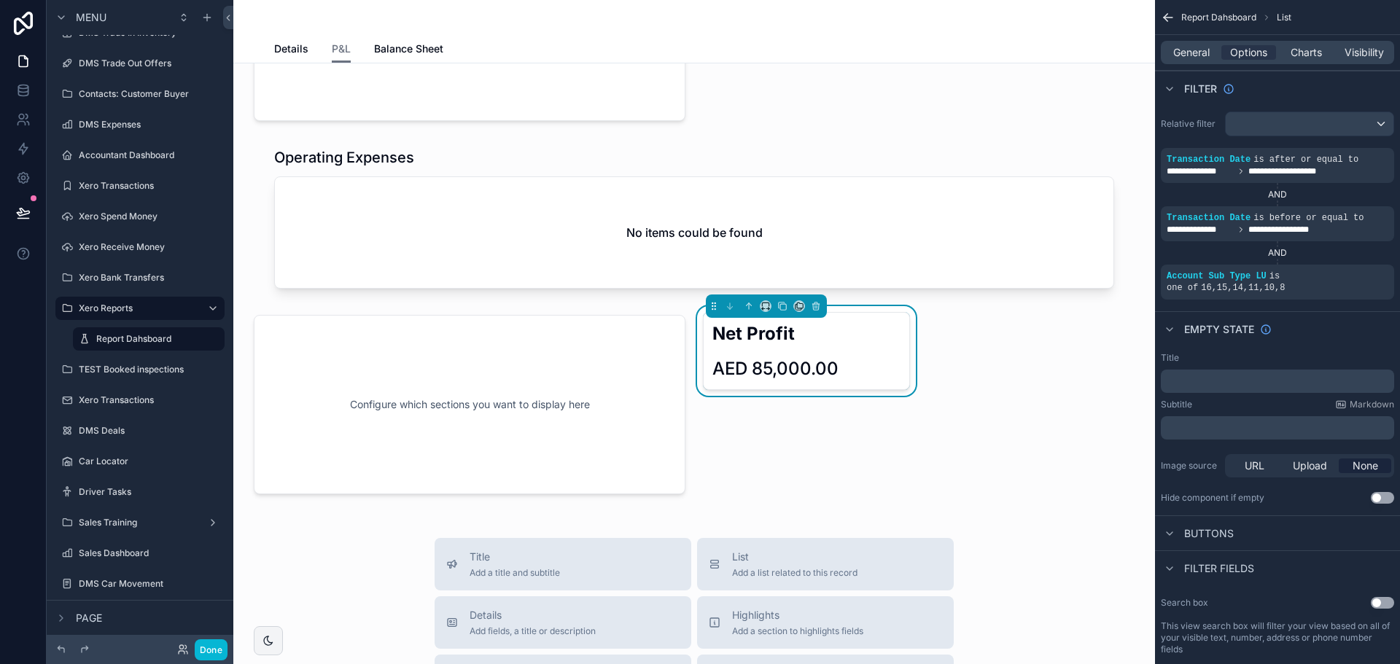
scroll to position [583, 0]
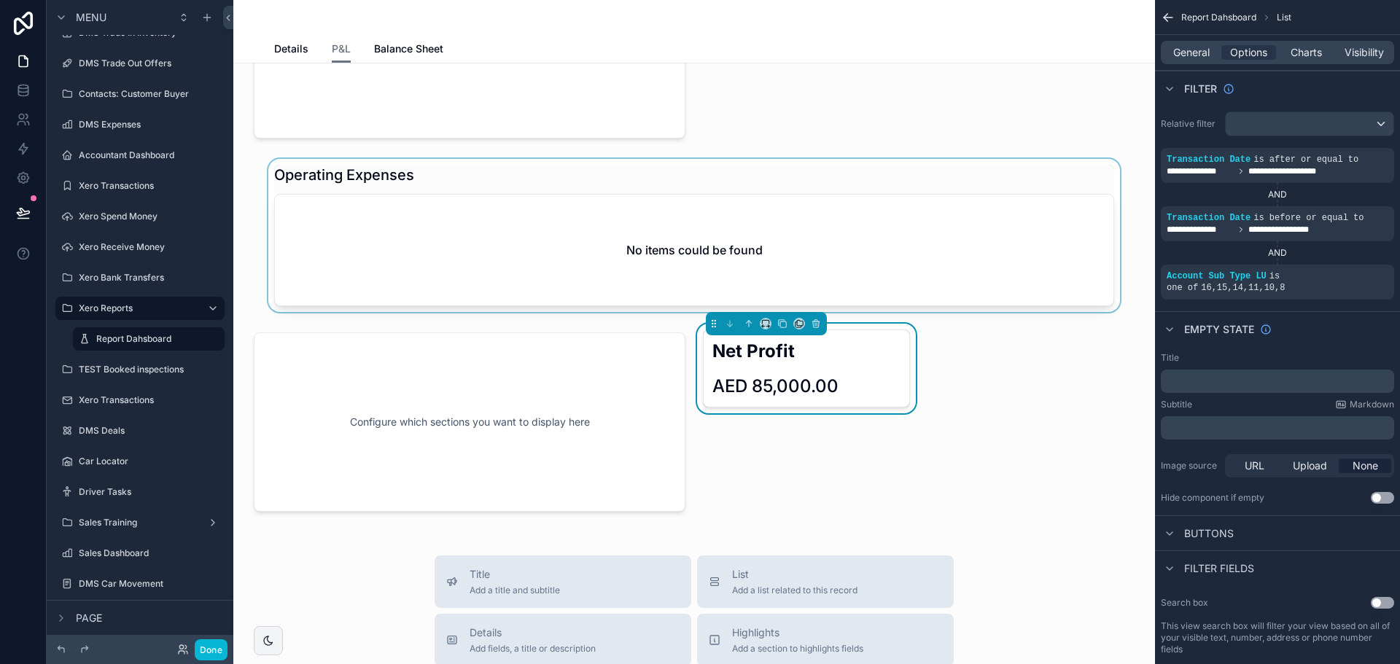
click at [796, 244] on div "scrollable content" at bounding box center [694, 235] width 899 height 153
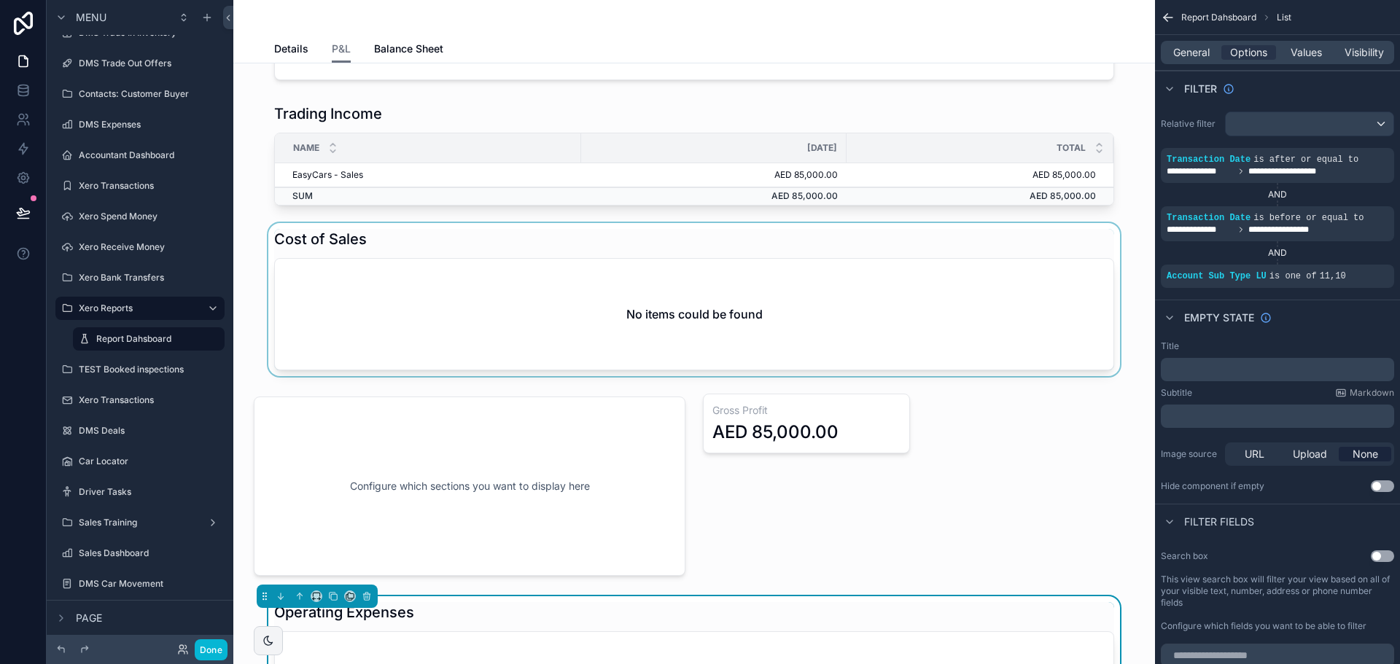
scroll to position [0, 0]
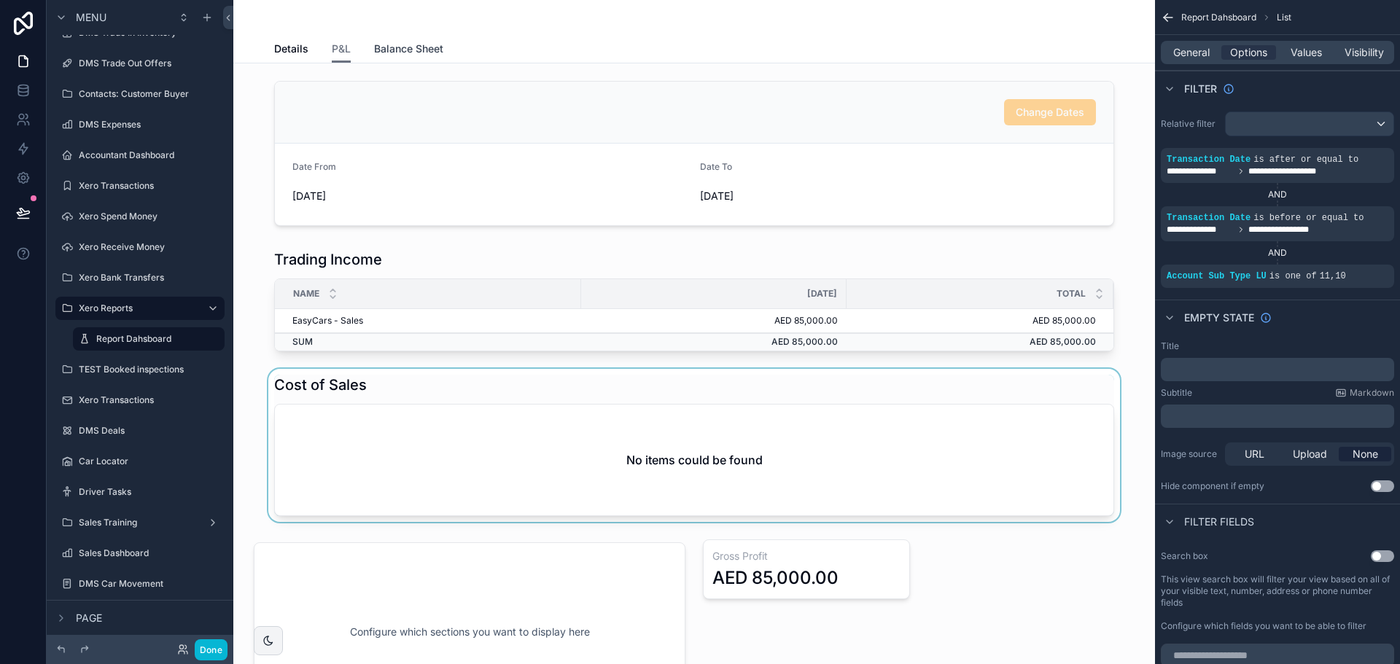
click at [427, 47] on span "Balance Sheet" at bounding box center [408, 49] width 69 height 15
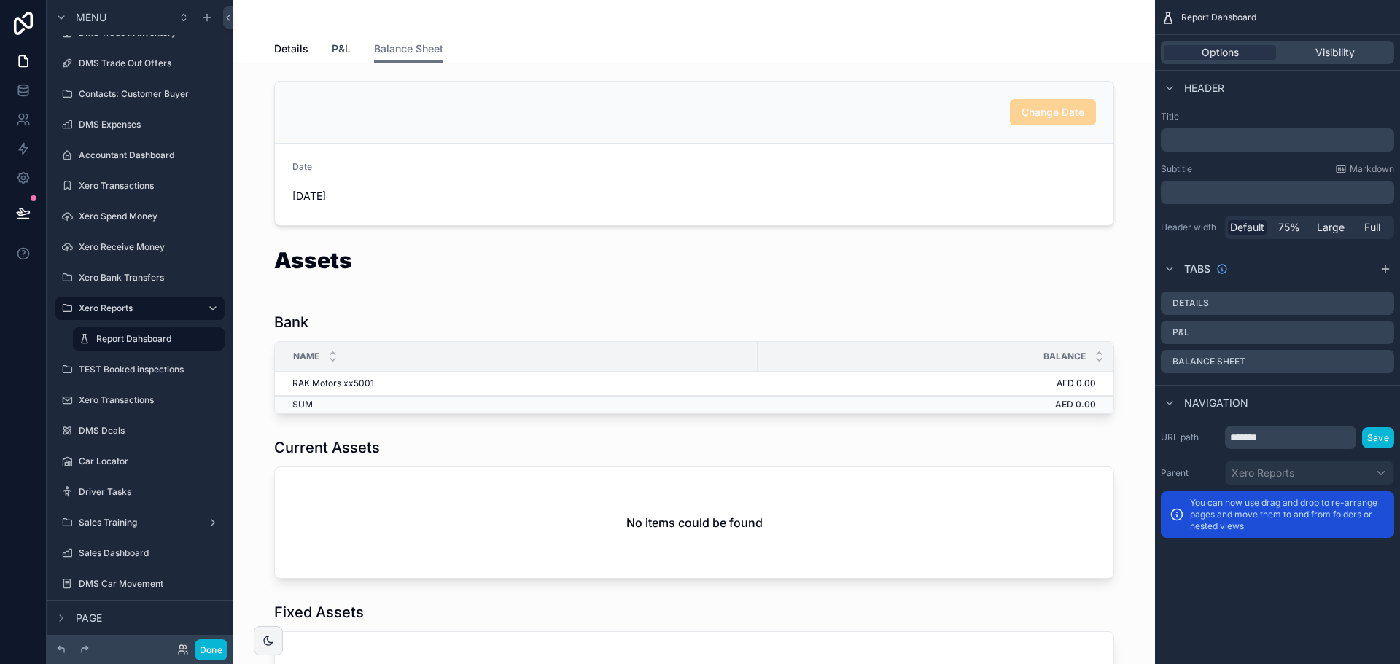
click at [332, 44] on span "P&L" at bounding box center [341, 49] width 19 height 15
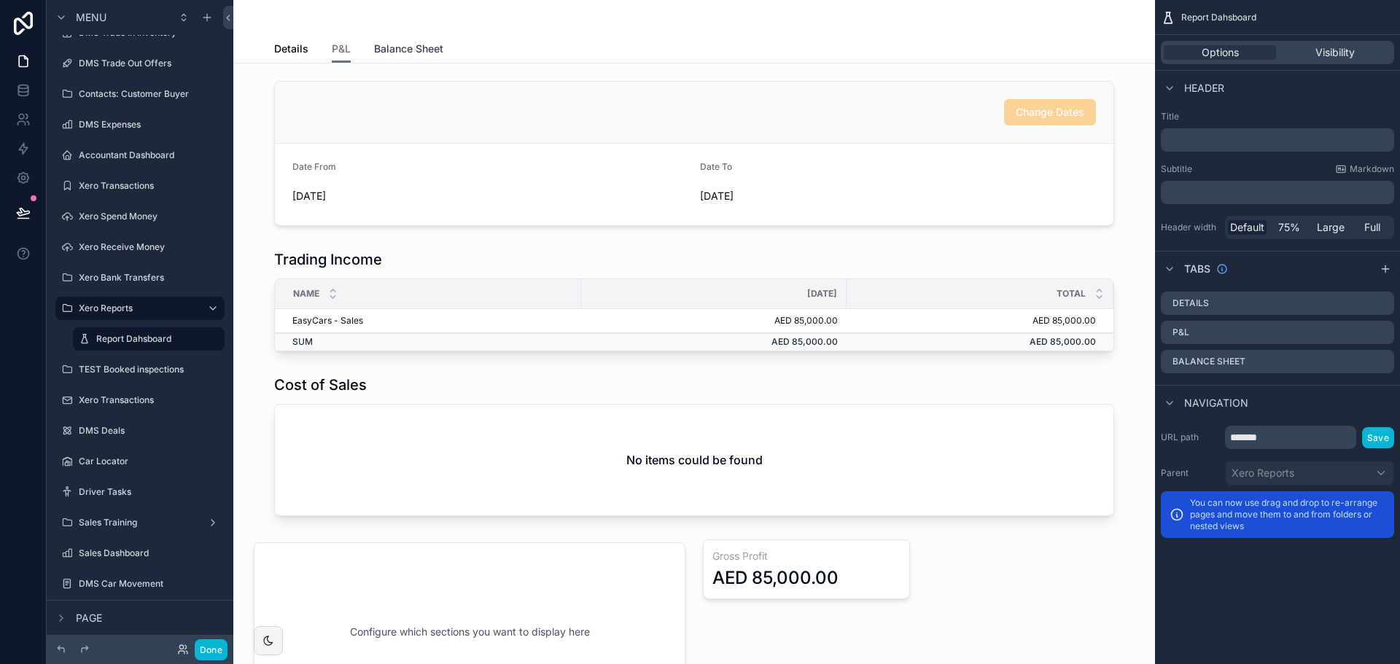
click at [408, 44] on span "Balance Sheet" at bounding box center [408, 49] width 69 height 15
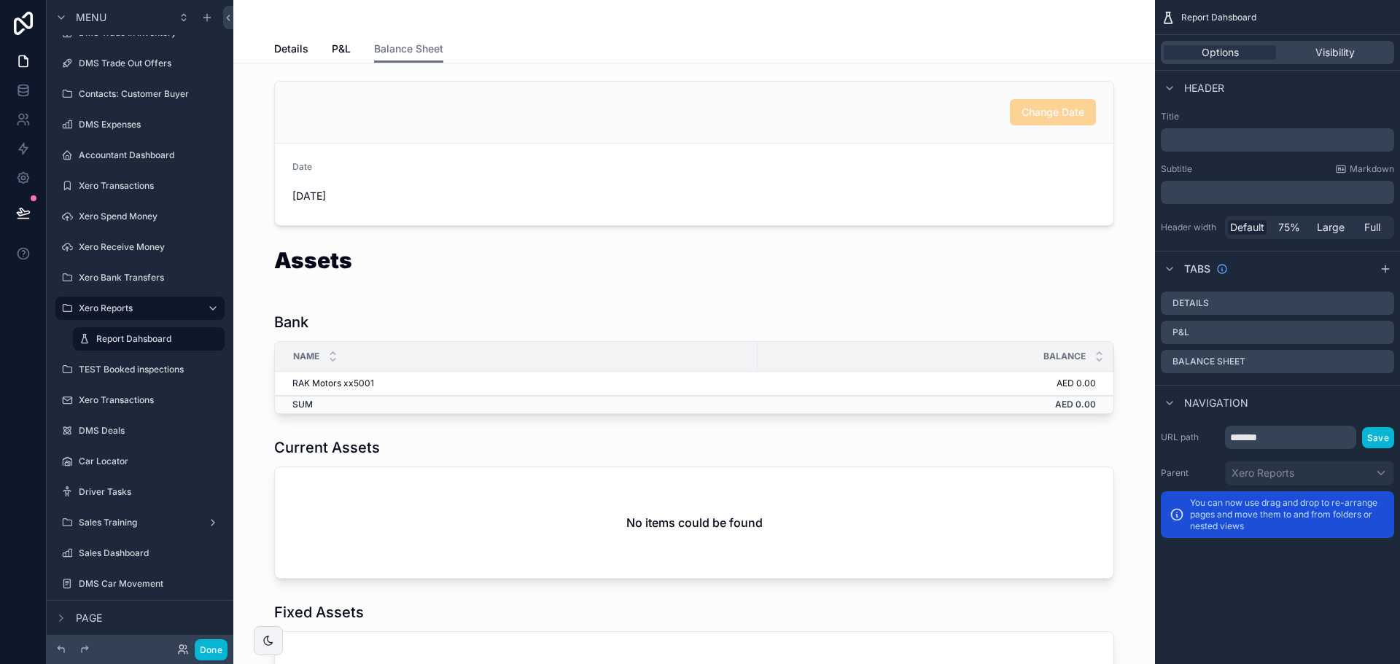
click at [348, 50] on div "Details P&L Balance Sheet" at bounding box center [694, 49] width 840 height 28
click at [333, 49] on span "P&L" at bounding box center [341, 49] width 19 height 15
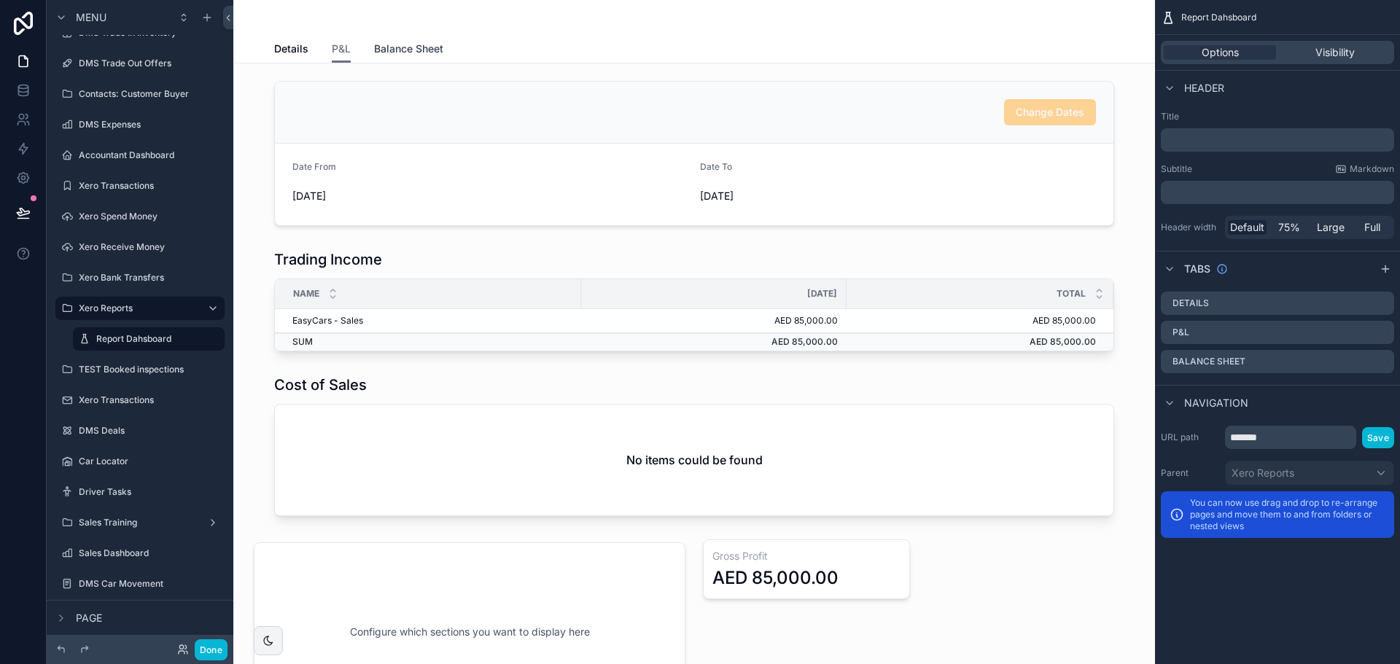
click at [407, 43] on span "Balance Sheet" at bounding box center [408, 49] width 69 height 15
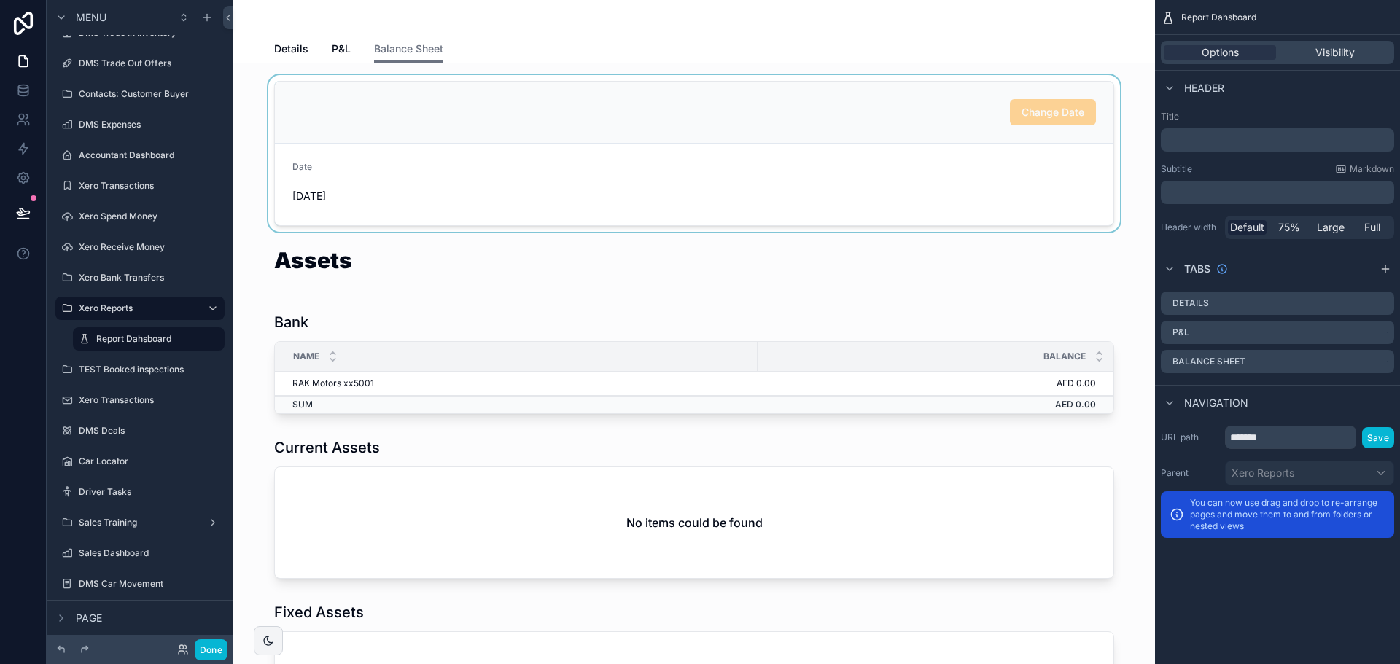
click at [980, 106] on div "scrollable content" at bounding box center [694, 153] width 899 height 157
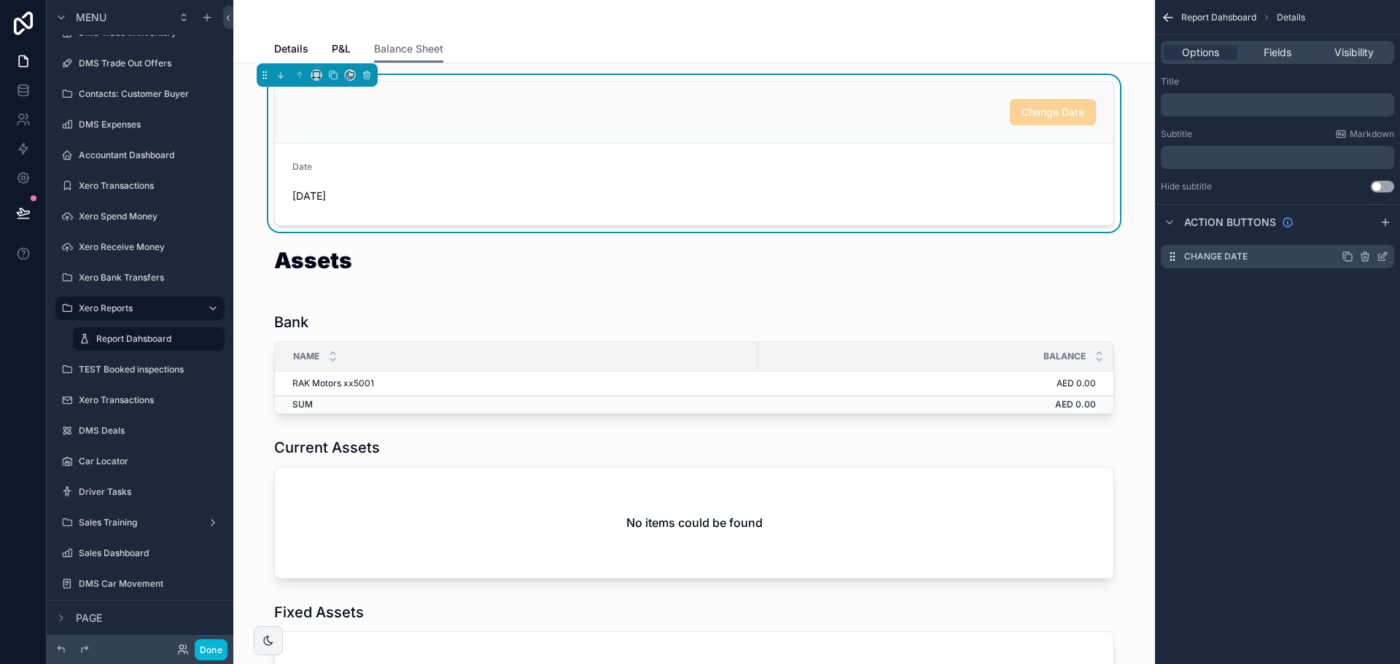
click at [1383, 257] on icon "scrollable content" at bounding box center [1383, 257] width 12 height 12
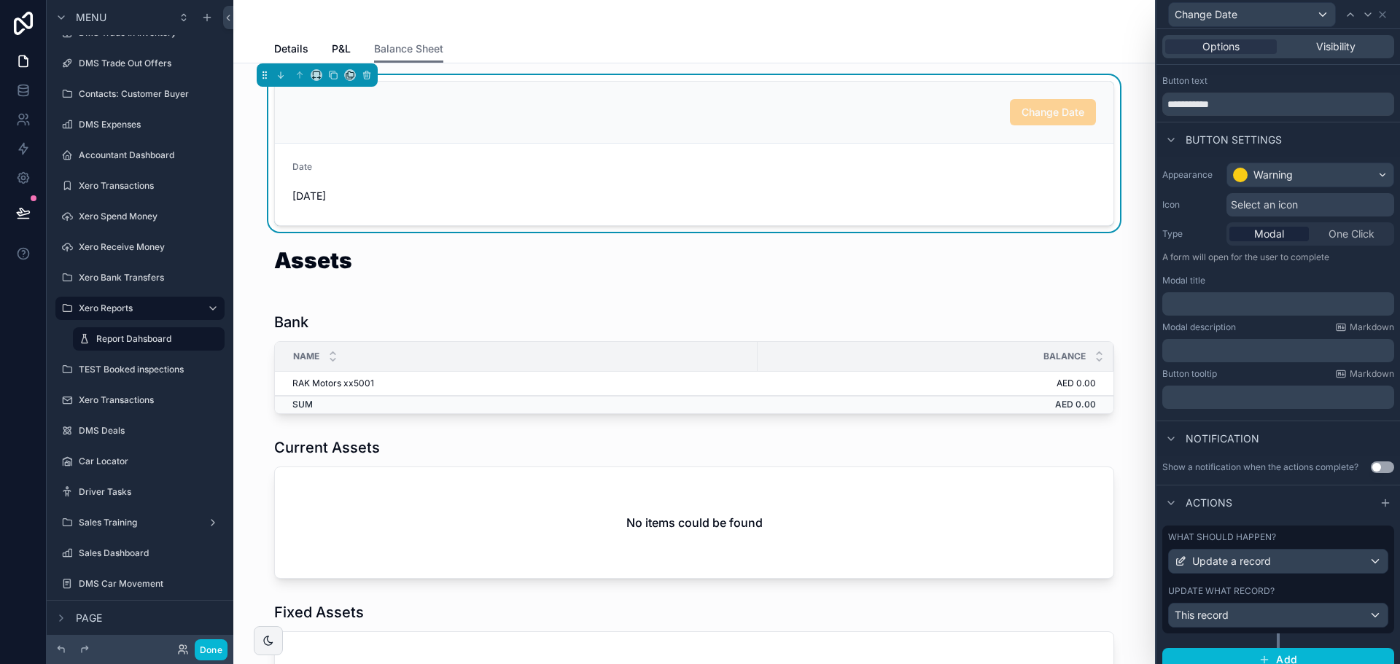
scroll to position [38, 0]
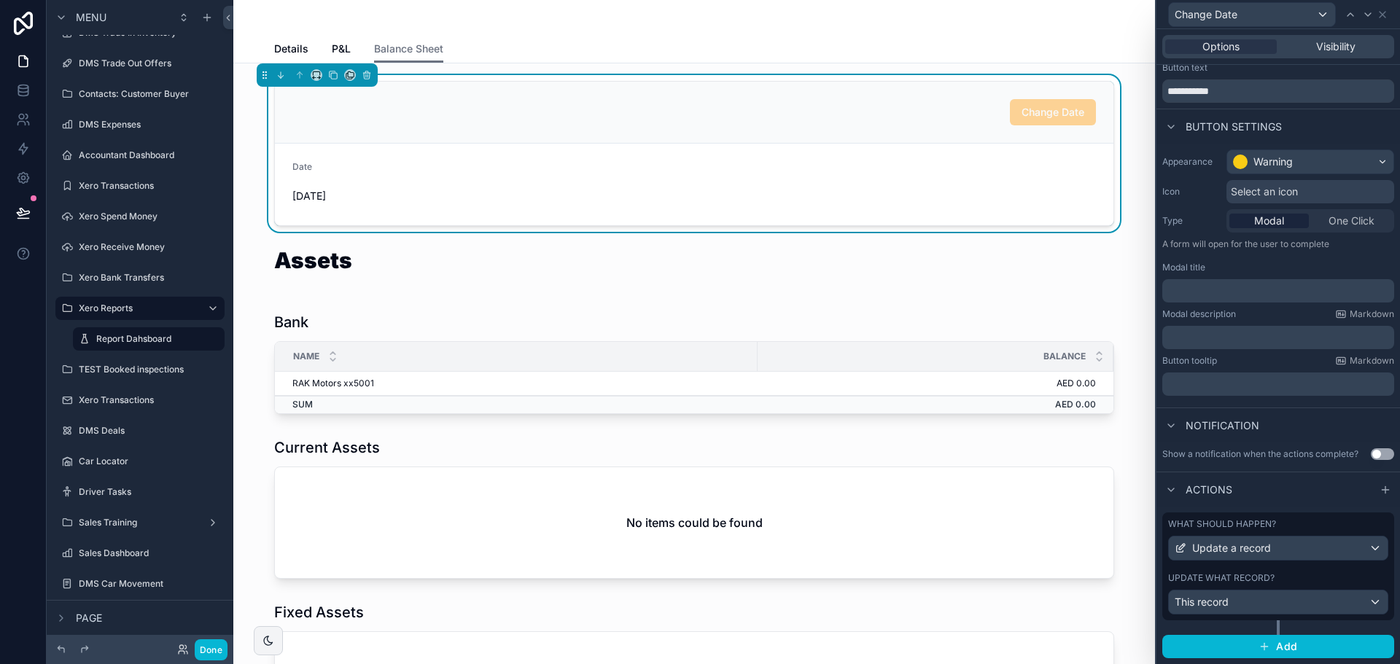
click at [1284, 586] on div "Update what record? This record" at bounding box center [1278, 594] width 220 height 42
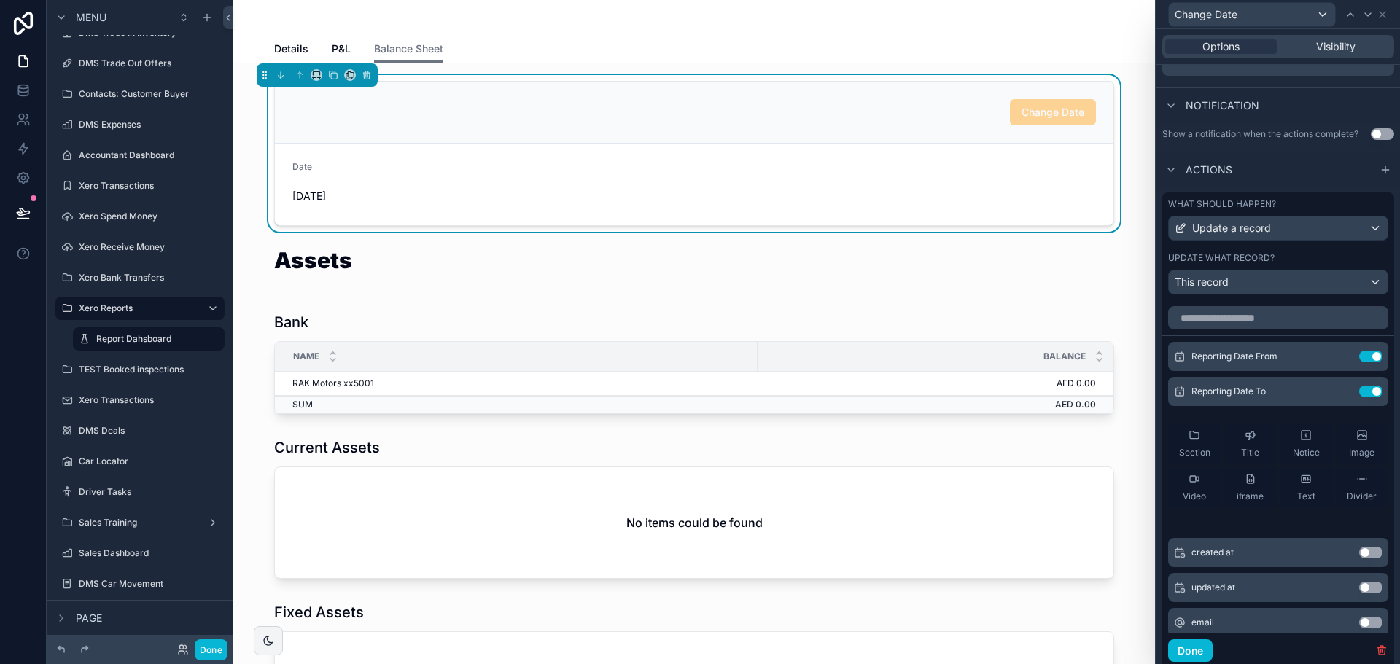
scroll to position [406, 0]
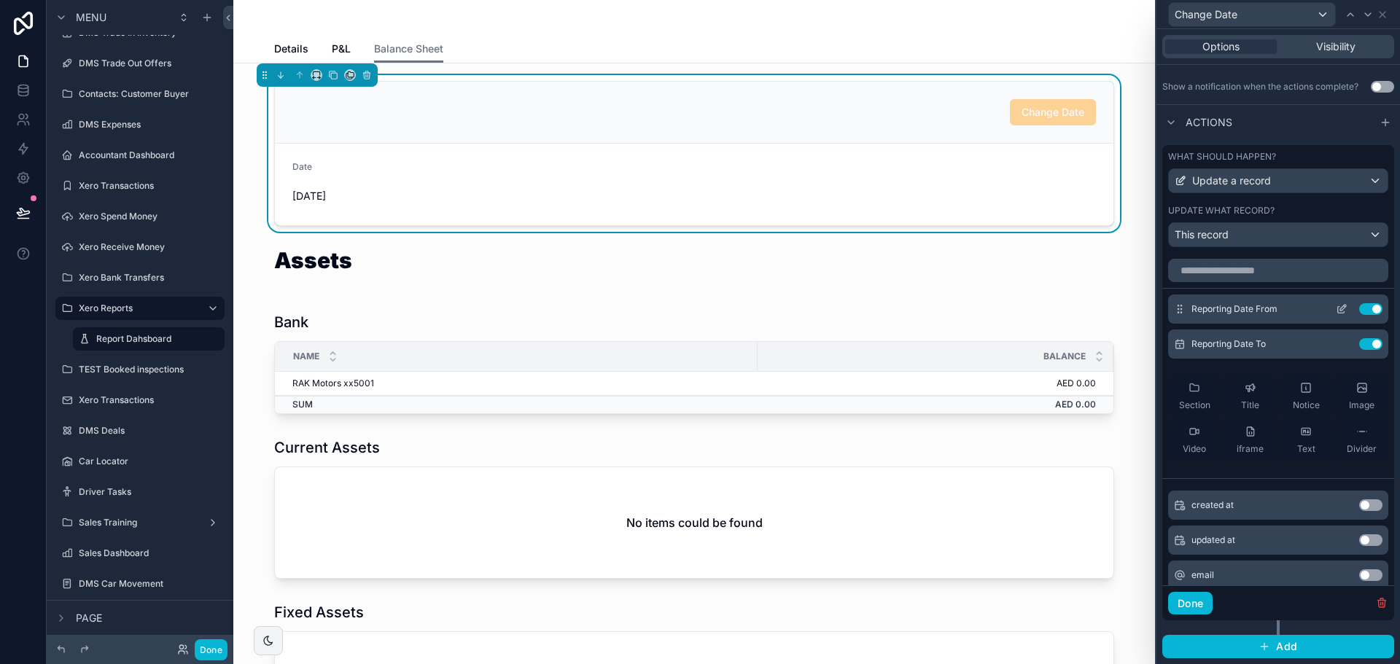
click at [1359, 307] on button "Use setting" at bounding box center [1370, 309] width 23 height 12
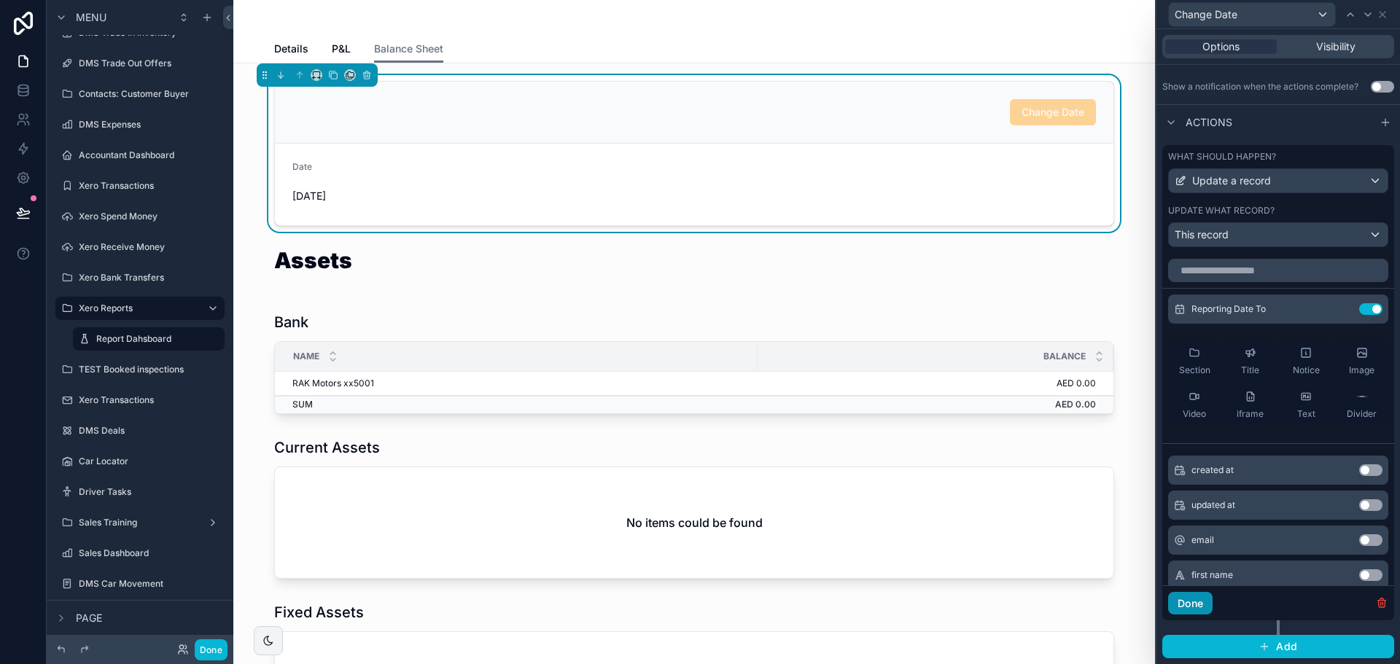
click at [1187, 605] on button "Done" at bounding box center [1190, 603] width 44 height 23
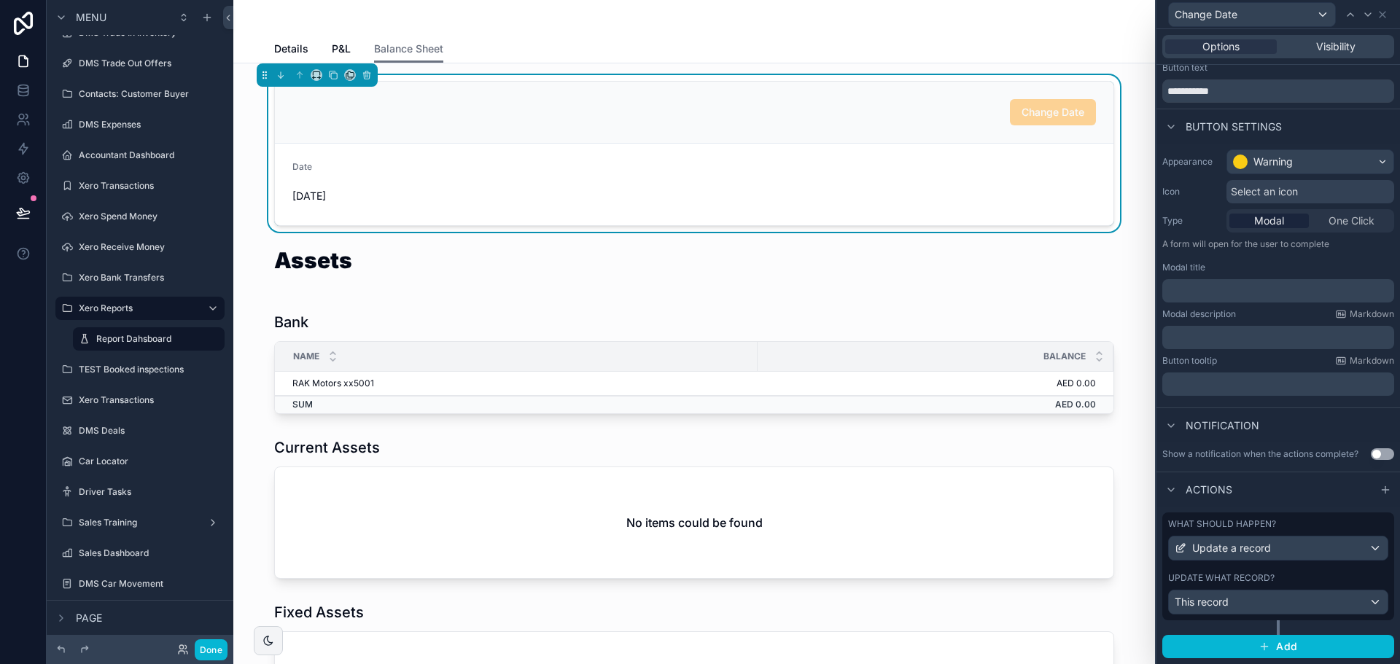
scroll to position [38, 0]
click at [208, 648] on button "Done" at bounding box center [211, 650] width 33 height 21
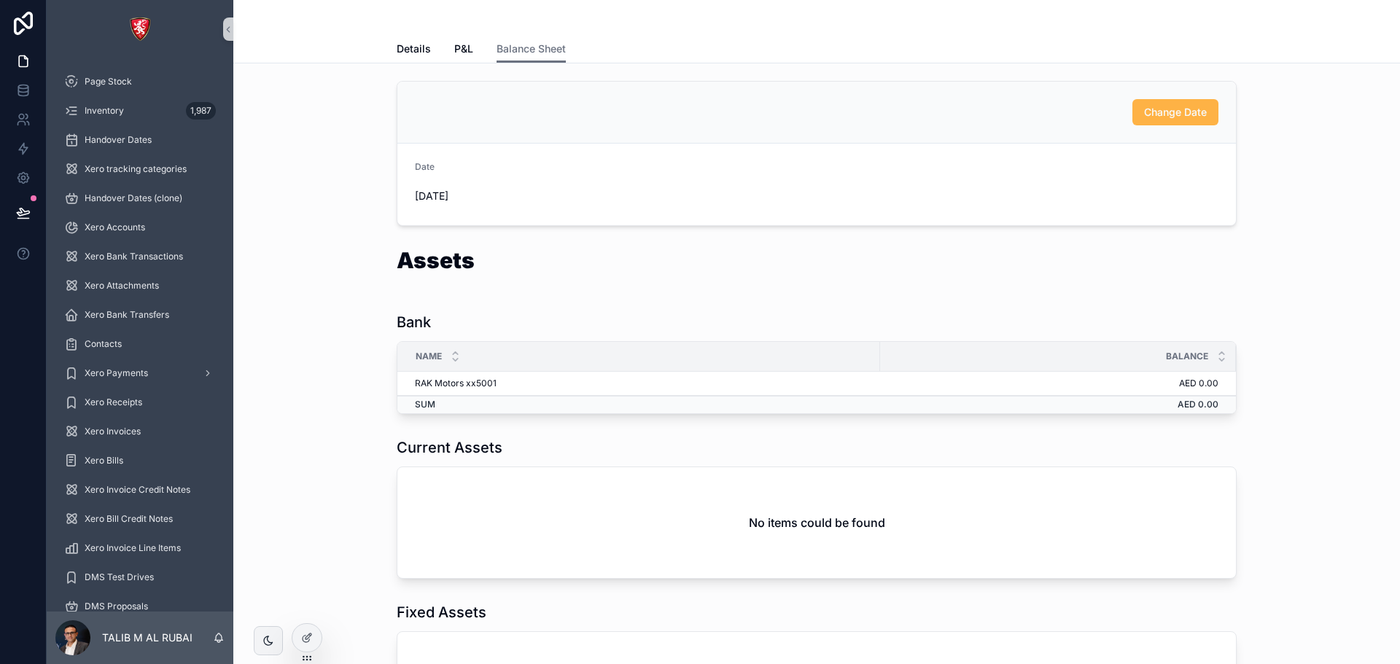
click at [1144, 101] on button "Change Date" at bounding box center [1176, 112] width 86 height 26
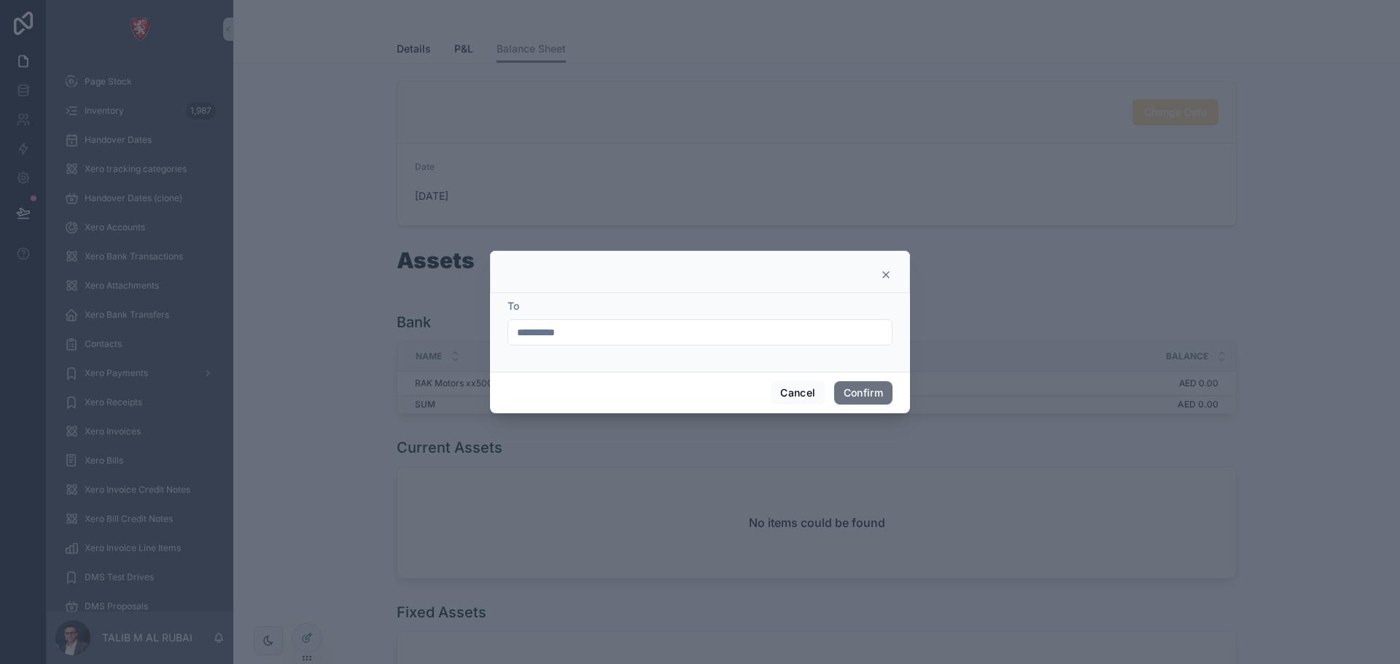
click at [716, 333] on input "**********" at bounding box center [700, 332] width 384 height 20
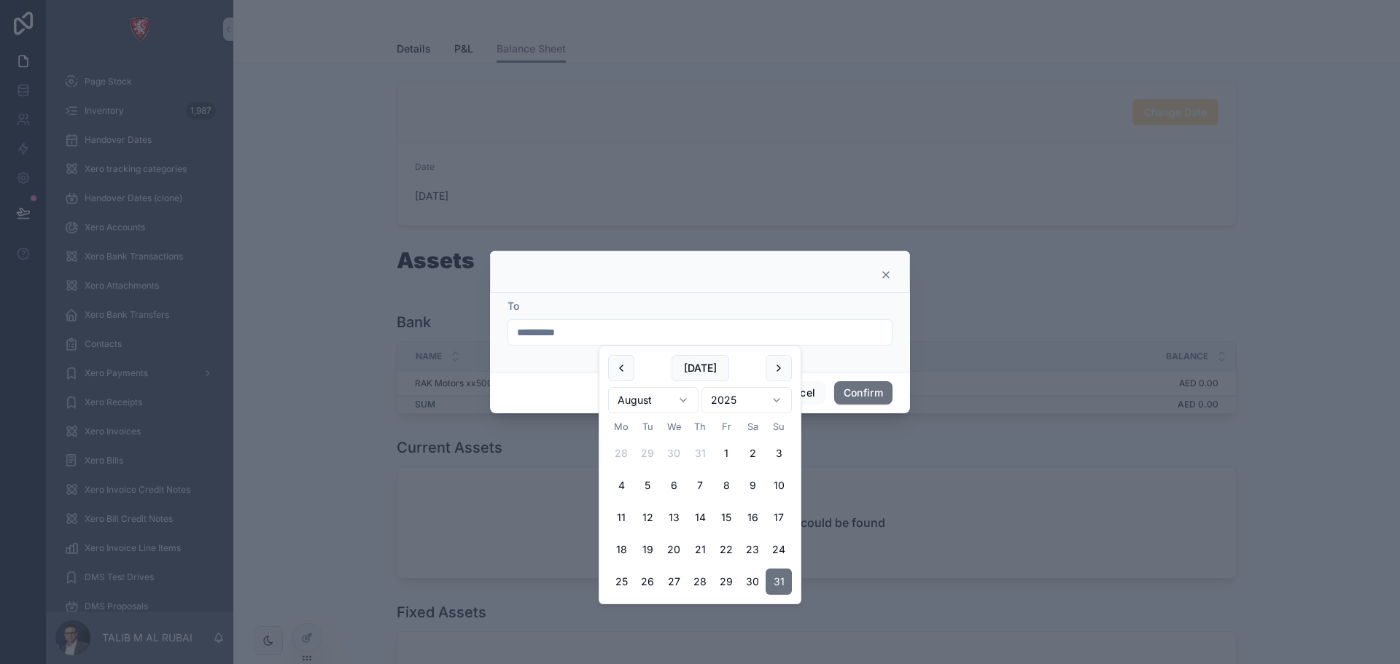
click at [782, 296] on div "**********" at bounding box center [700, 332] width 420 height 79
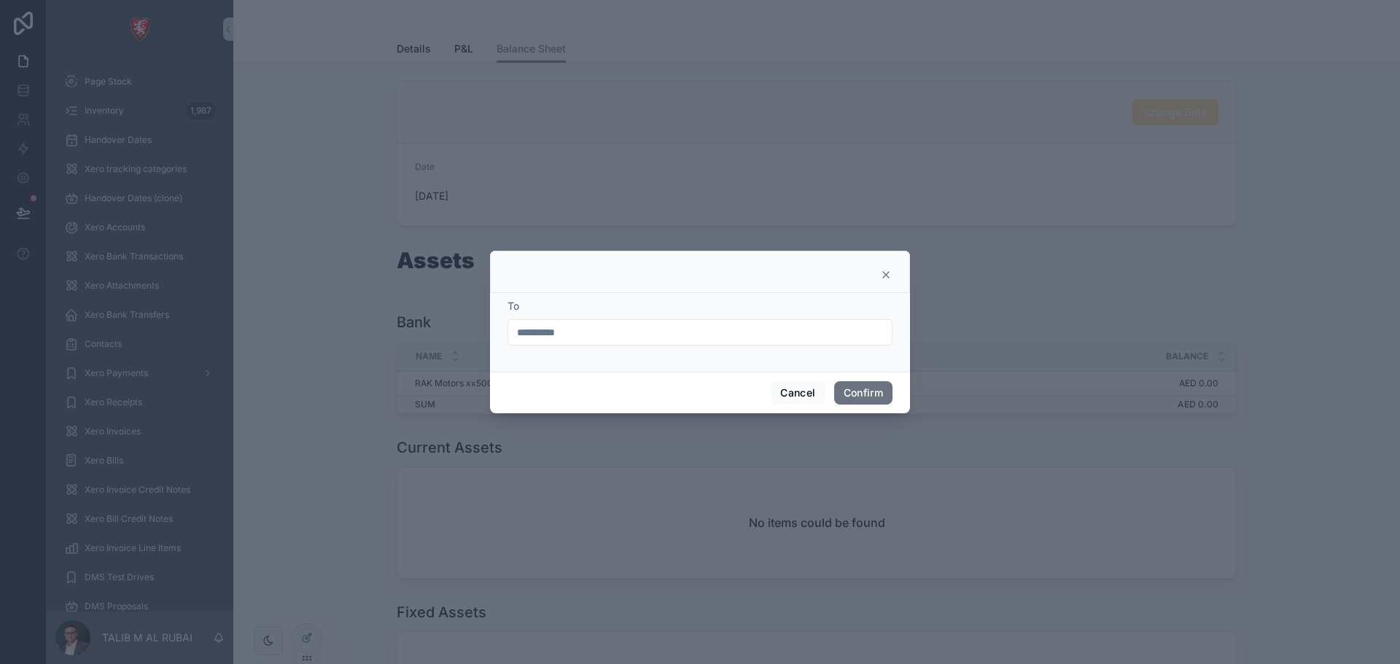
click at [890, 276] on icon at bounding box center [886, 275] width 12 height 12
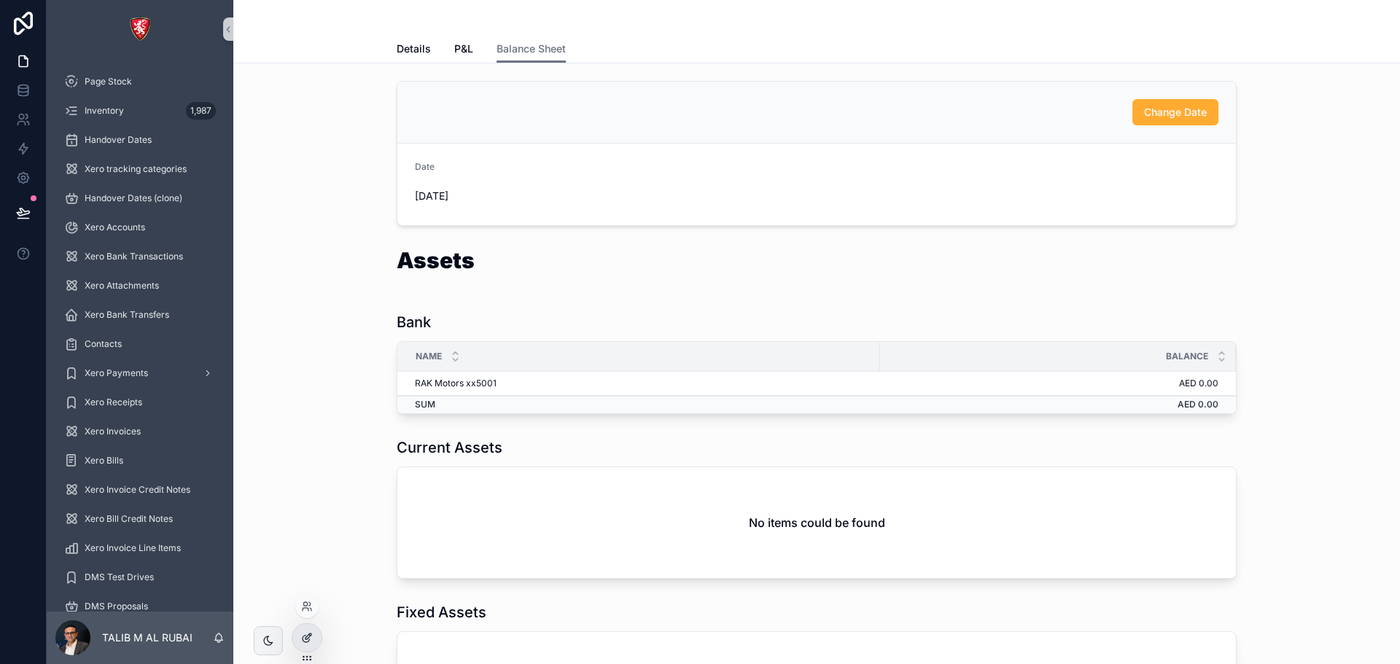
click at [313, 640] on div at bounding box center [306, 638] width 29 height 28
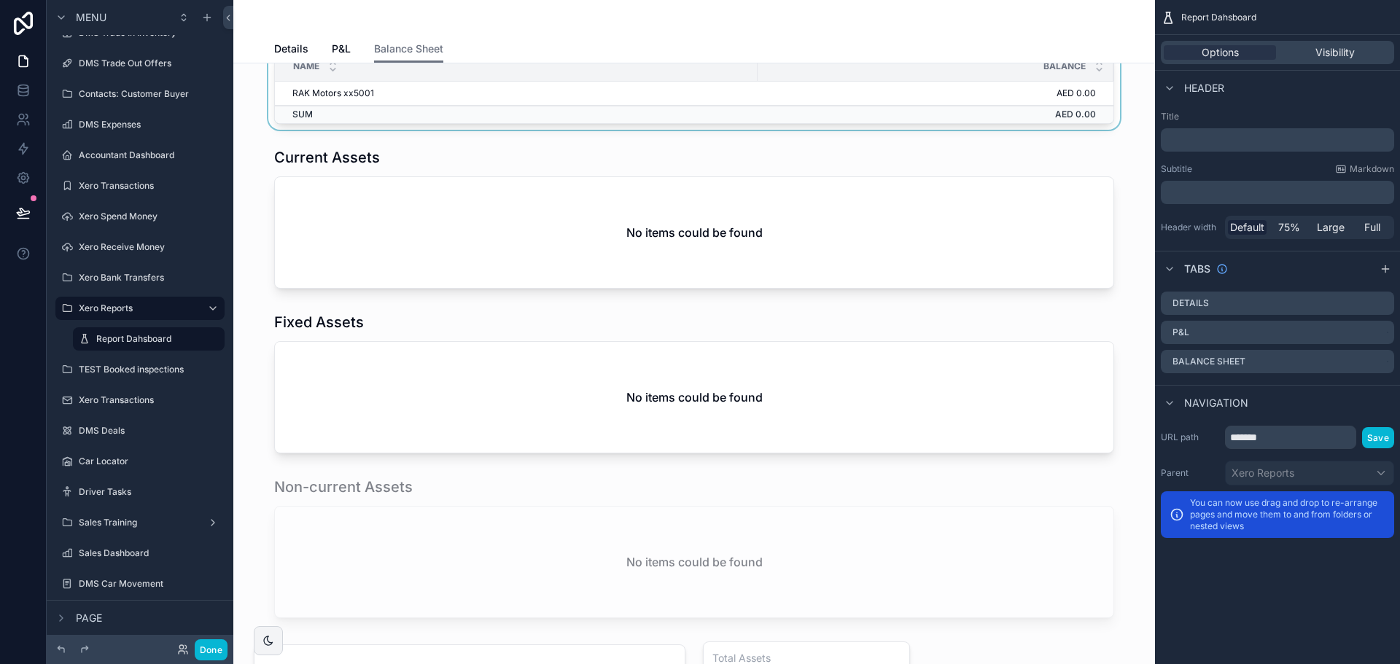
scroll to position [0, 0]
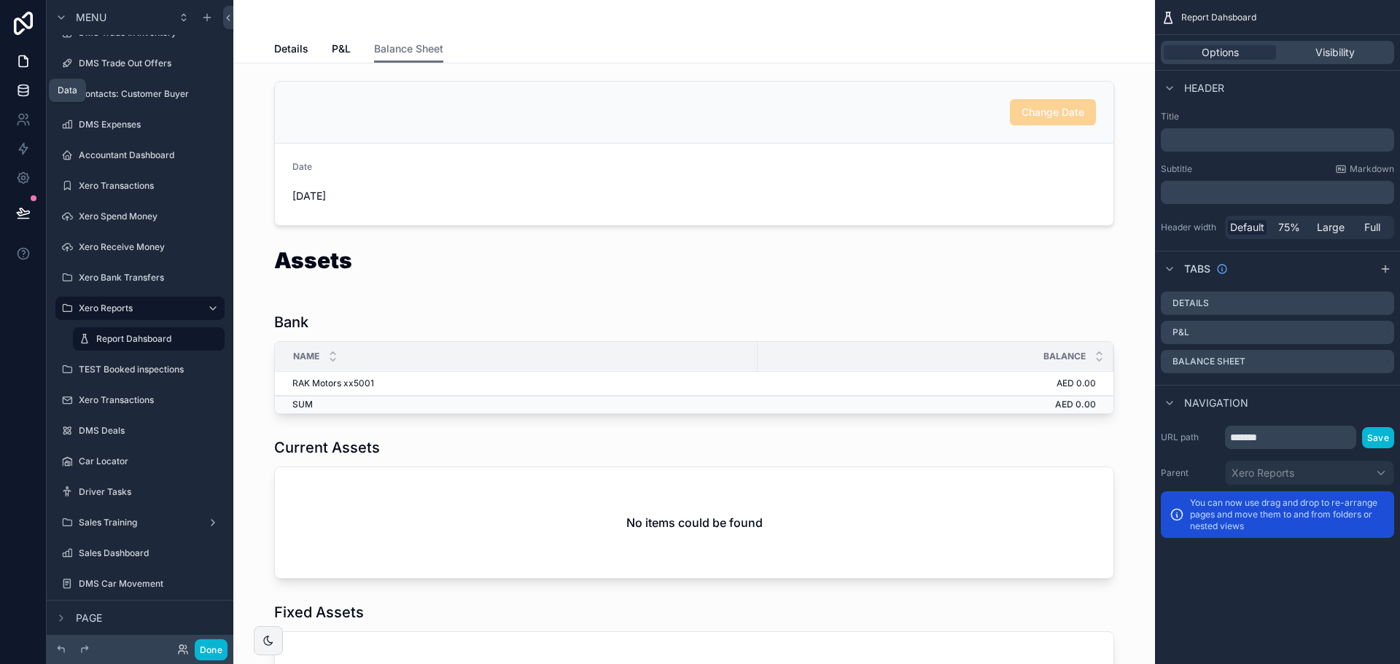
click at [15, 91] on link at bounding box center [23, 90] width 46 height 29
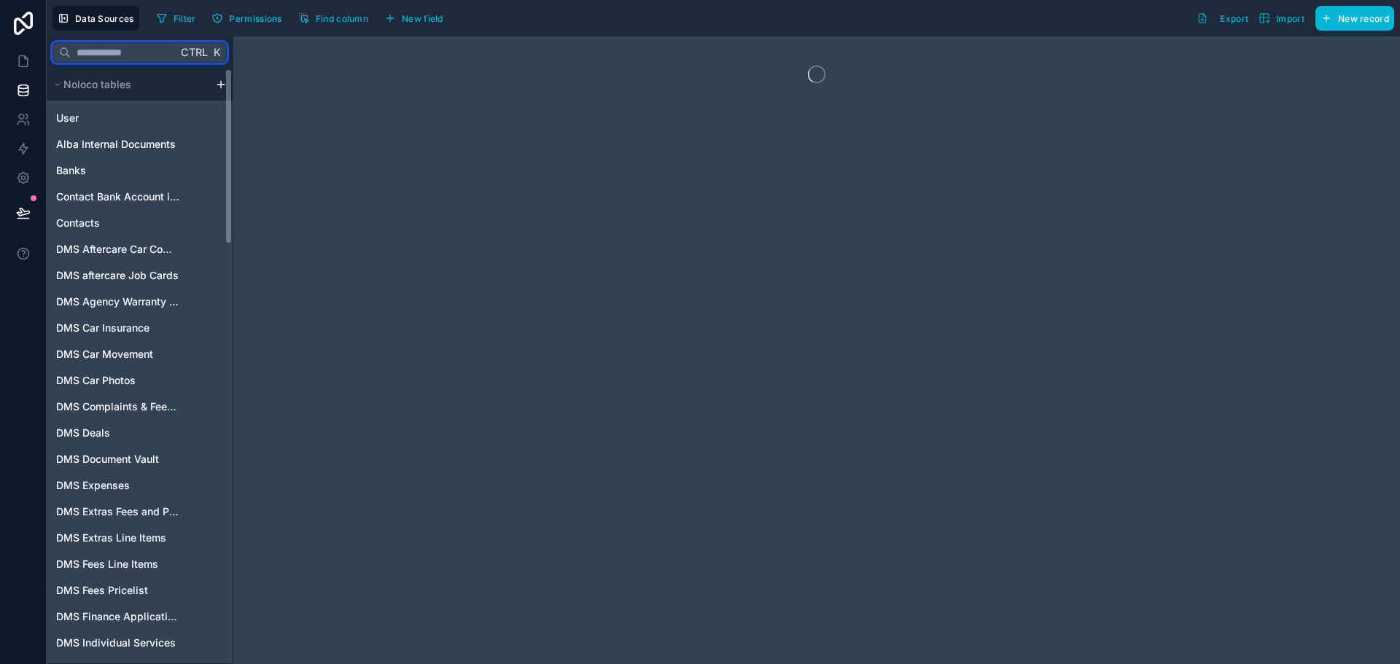
click at [155, 53] on input "text" at bounding box center [124, 52] width 106 height 26
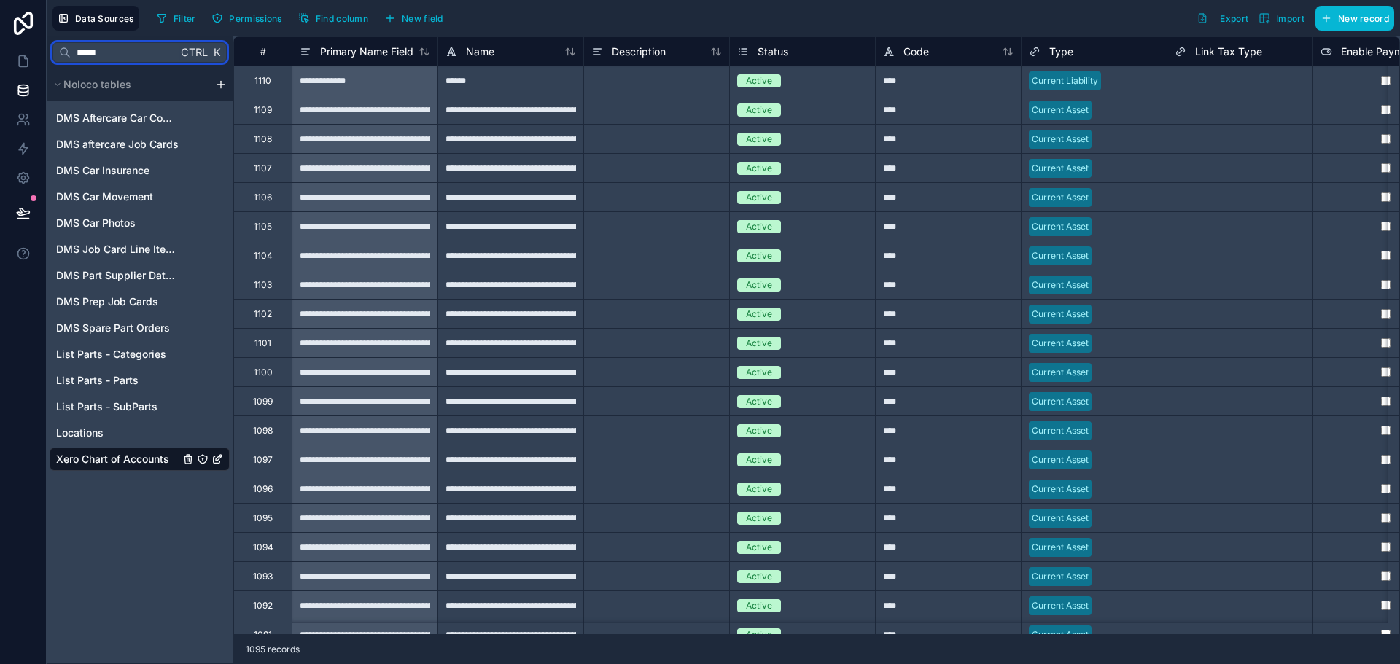
type input "*****"
click at [131, 463] on span "Xero Chart of Accounts" at bounding box center [112, 459] width 113 height 15
click at [182, 17] on span "Filter" at bounding box center [185, 18] width 23 height 11
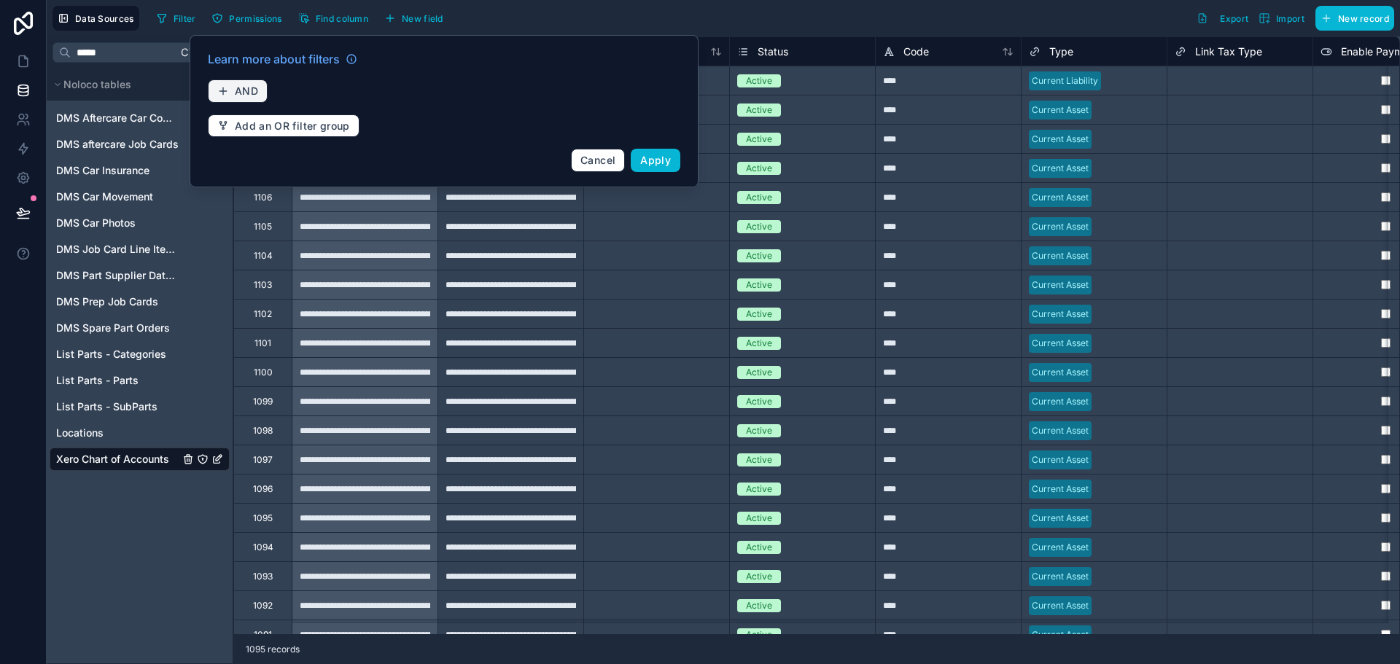
click at [249, 93] on span "AND" at bounding box center [246, 91] width 23 height 13
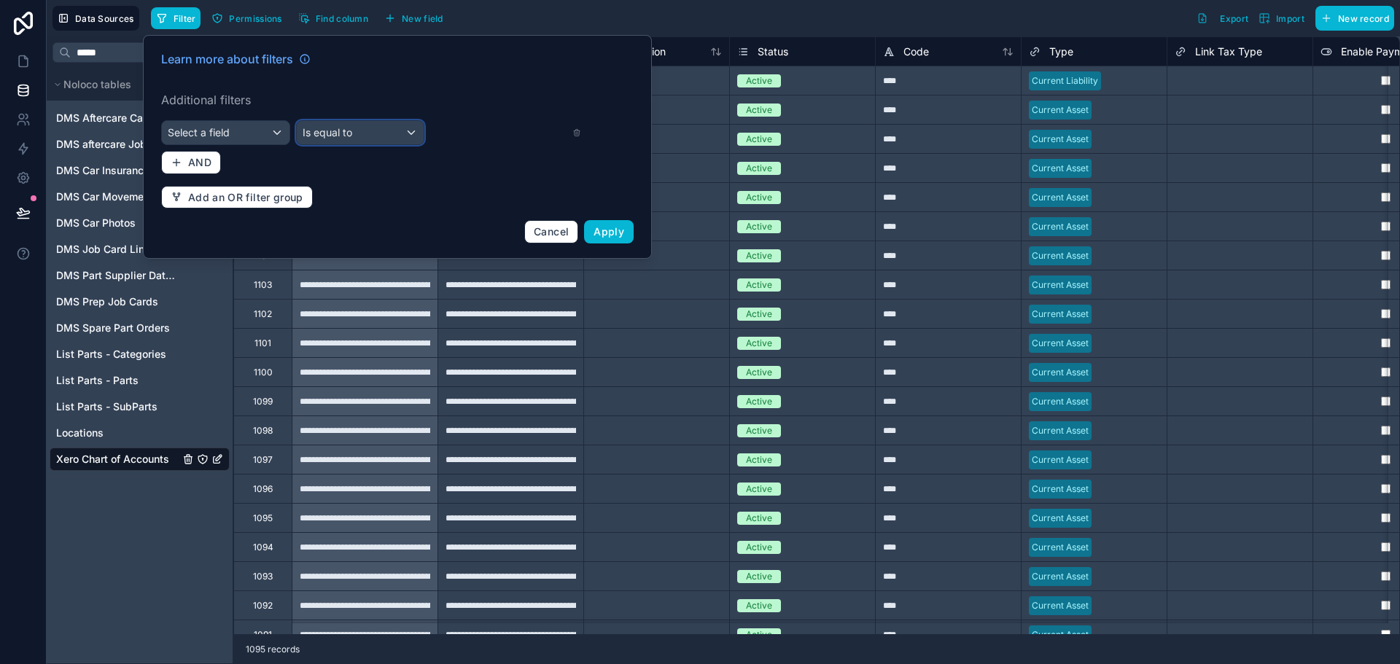
click at [327, 134] on span "Is equal to" at bounding box center [328, 132] width 50 height 12
click at [204, 120] on div at bounding box center [397, 147] width 509 height 224
click at [214, 140] on div "Select a field" at bounding box center [226, 132] width 128 height 23
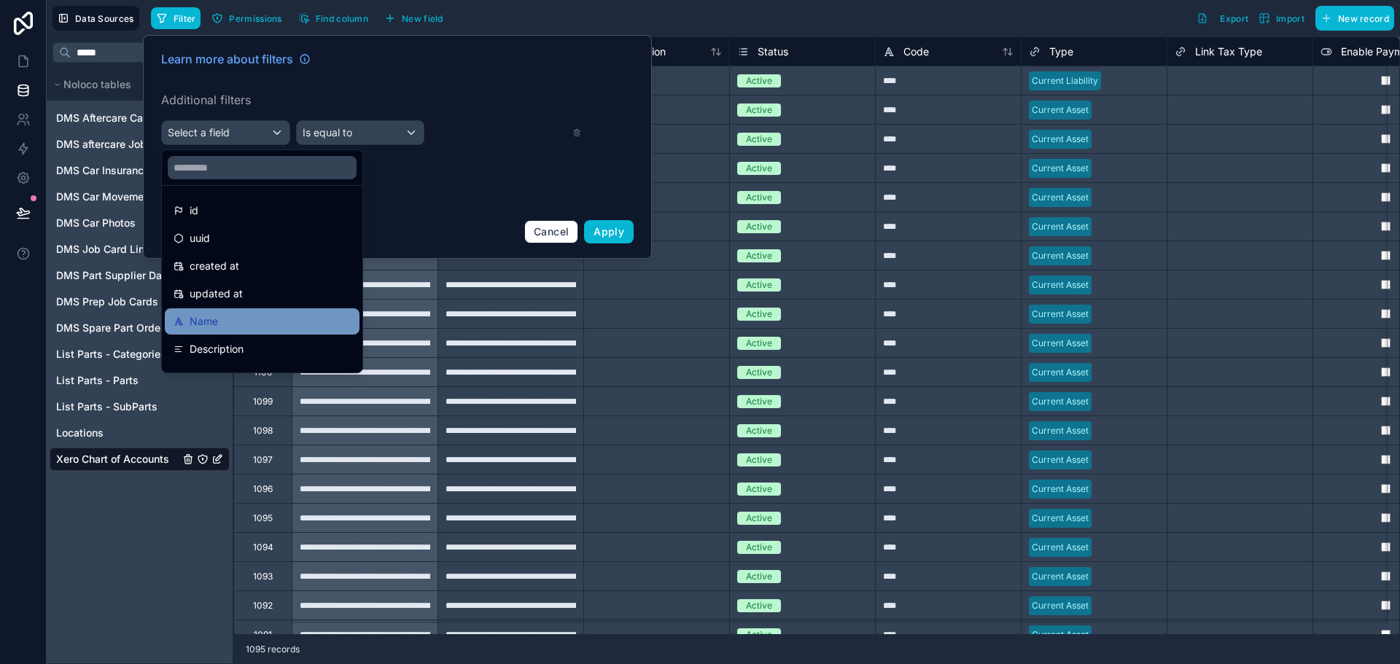
click at [237, 317] on div "Name" at bounding box center [262, 322] width 177 height 18
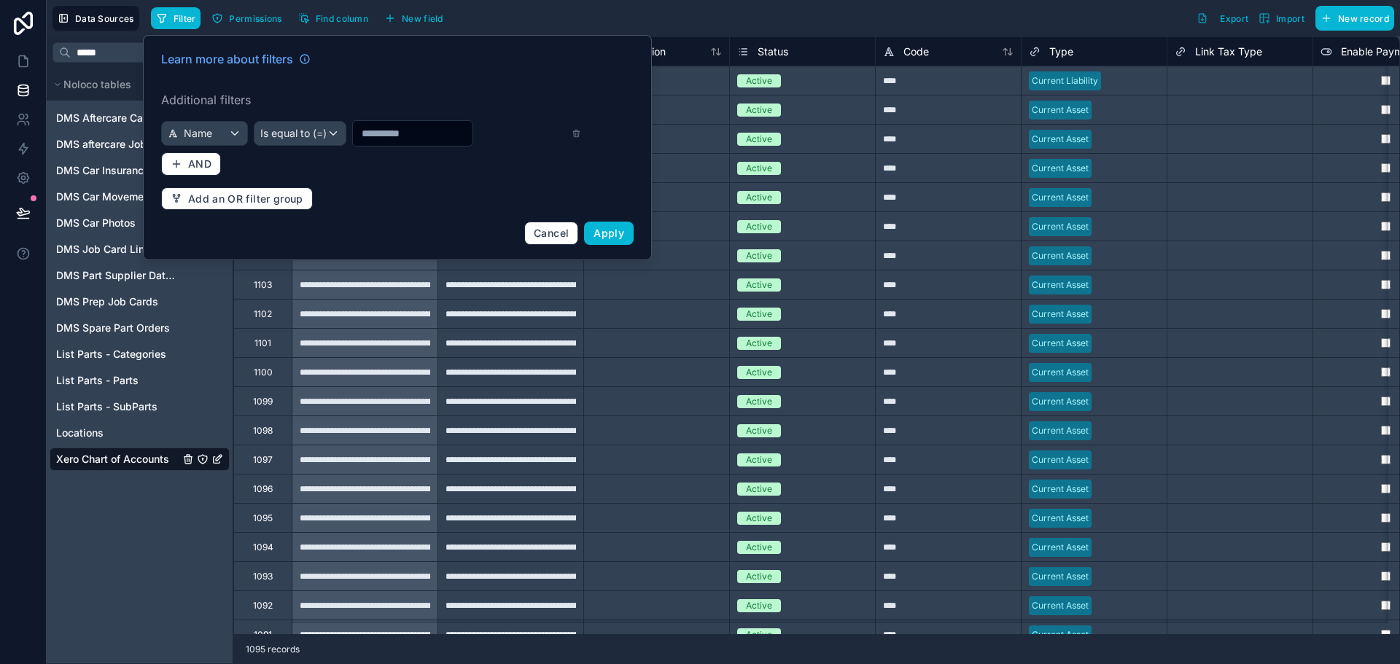
click at [394, 131] on input "text" at bounding box center [413, 133] width 120 height 20
type input "***"
click at [615, 242] on button "Apply" at bounding box center [609, 233] width 50 height 23
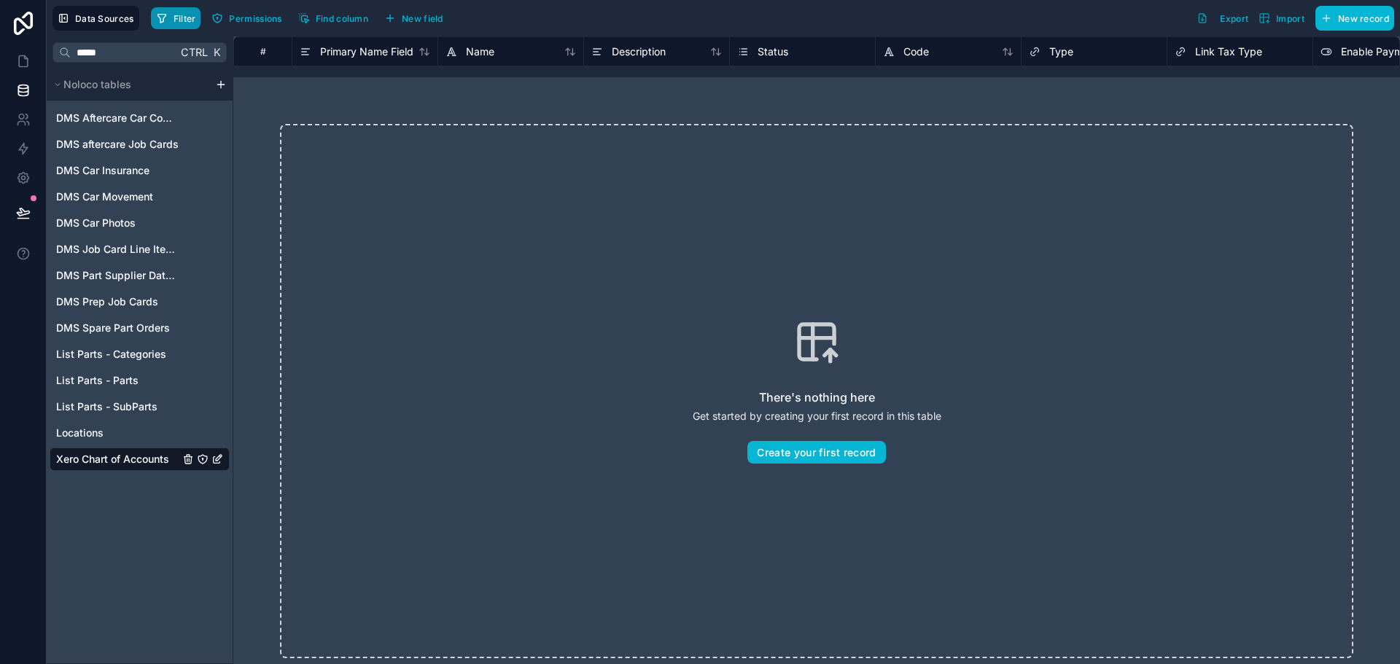
click at [171, 18] on button "Filter" at bounding box center [176, 18] width 50 height 22
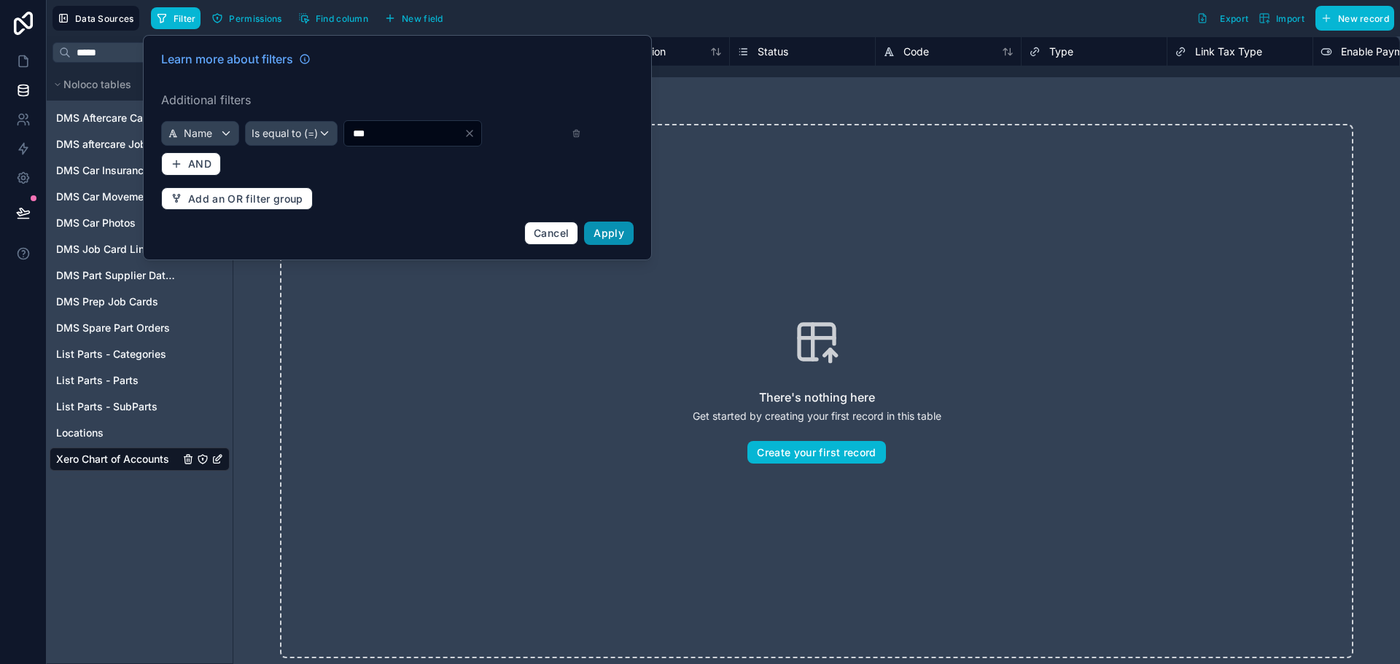
click at [602, 226] on button "Apply" at bounding box center [609, 233] width 50 height 23
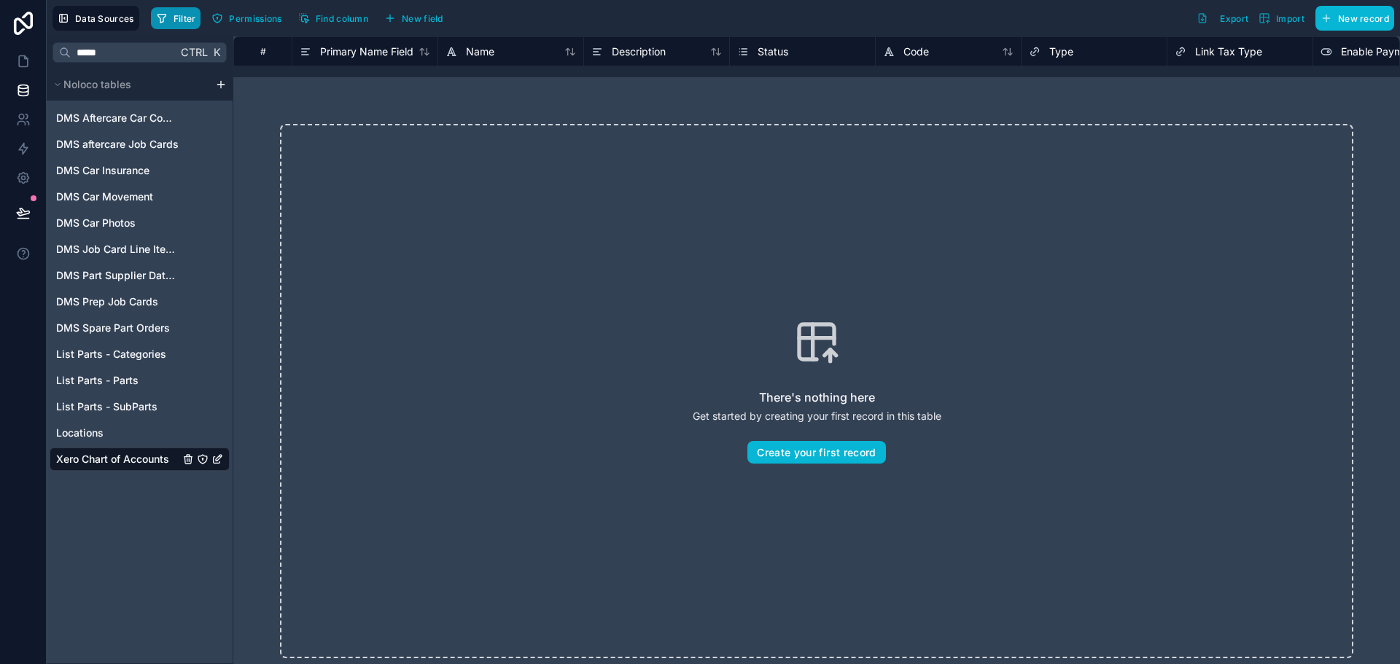
click at [168, 18] on button "Filter" at bounding box center [176, 18] width 50 height 22
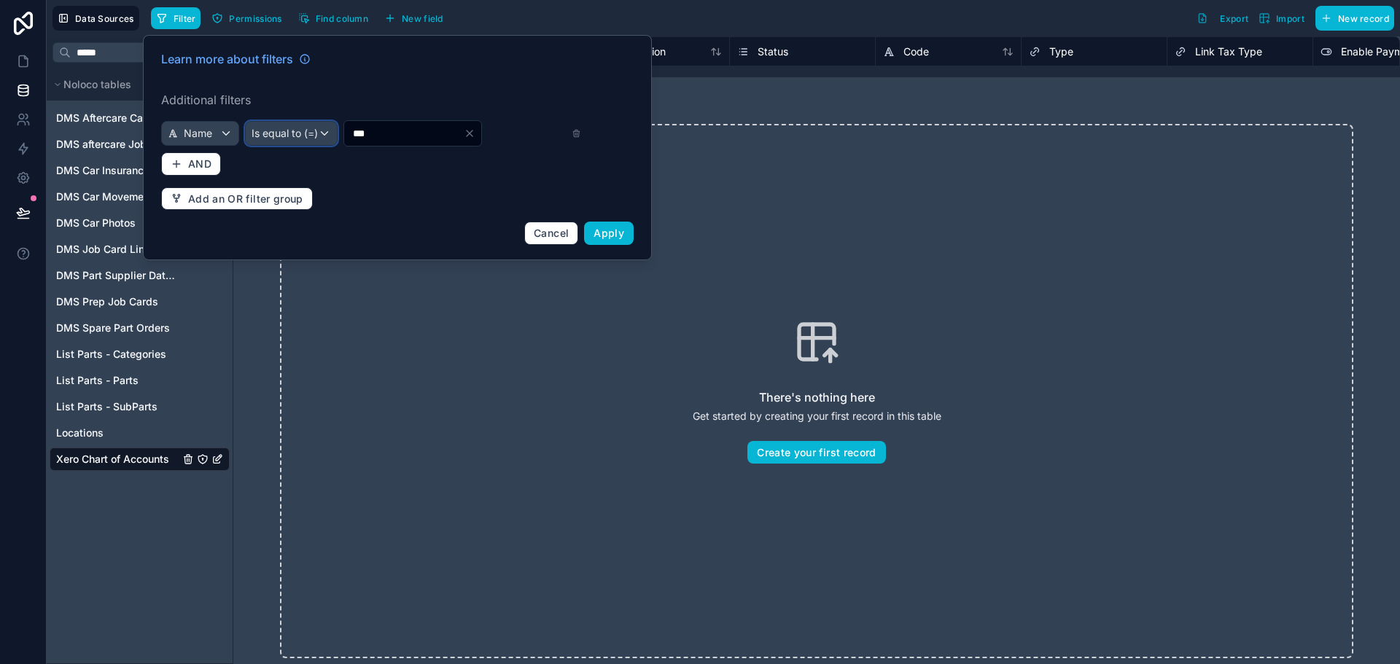
click at [314, 137] on div "Is equal to (=)" at bounding box center [291, 133] width 91 height 23
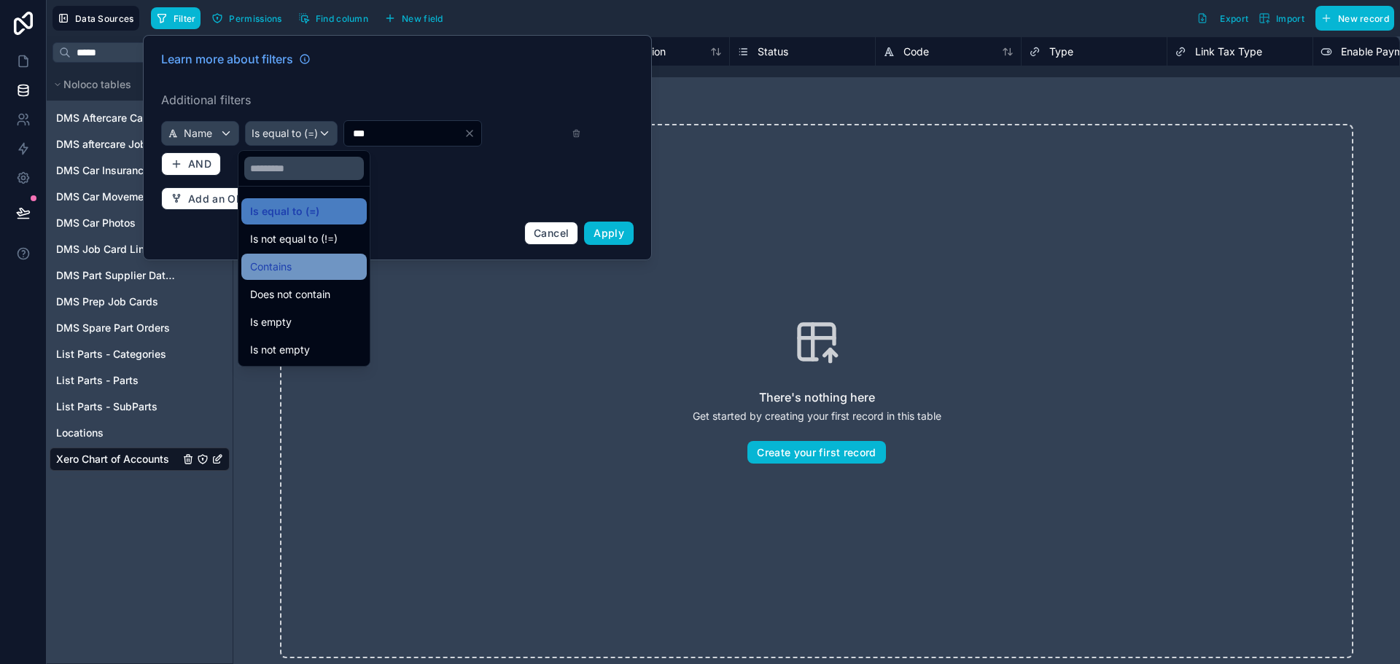
click at [315, 270] on div "Contains" at bounding box center [304, 267] width 108 height 18
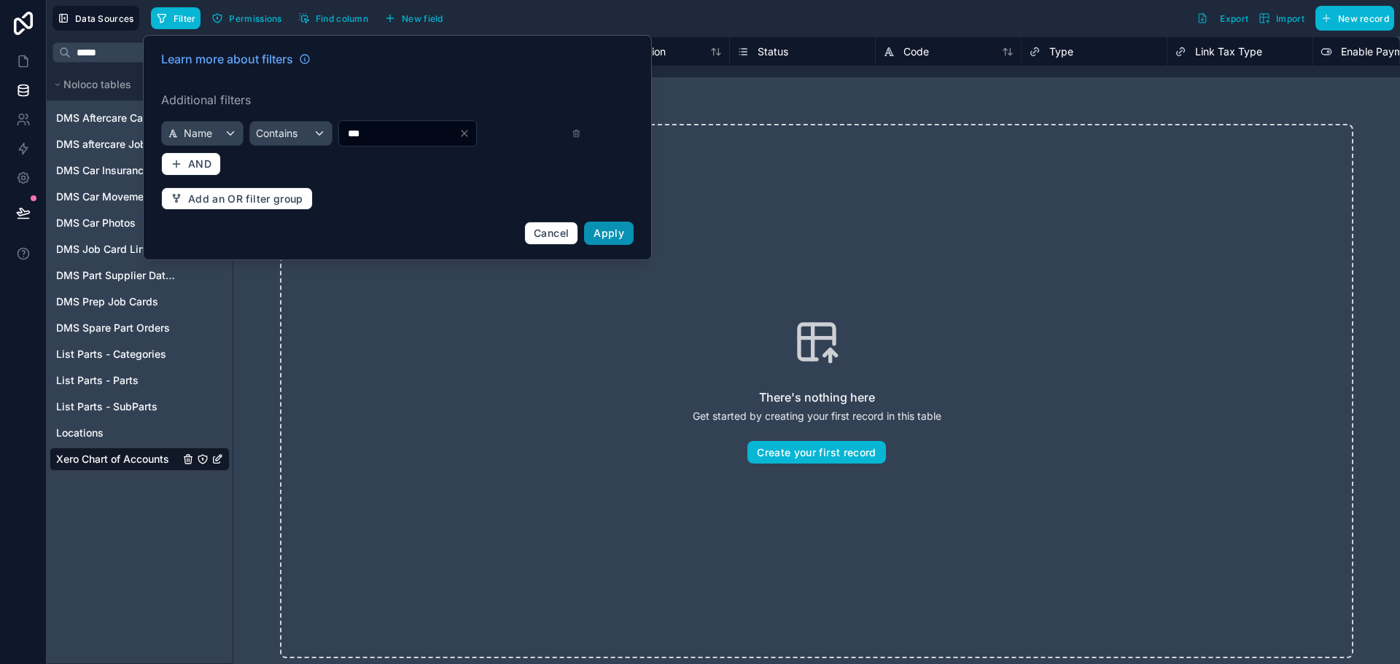
click at [617, 234] on span "Apply" at bounding box center [609, 233] width 31 height 12
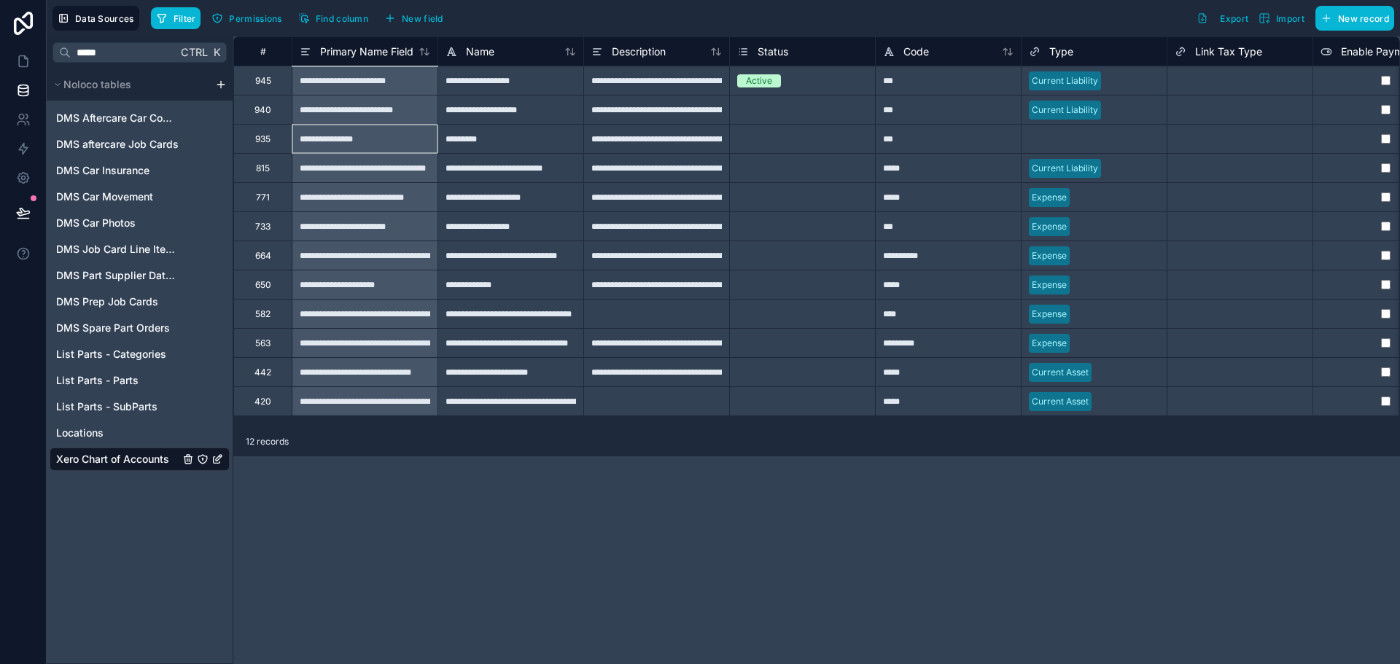
click at [392, 141] on div "**********" at bounding box center [365, 138] width 146 height 29
click at [506, 133] on div "*********" at bounding box center [511, 138] width 146 height 29
click at [633, 139] on div "**********" at bounding box center [656, 138] width 146 height 29
click at [667, 142] on div "**********" at bounding box center [656, 138] width 146 height 29
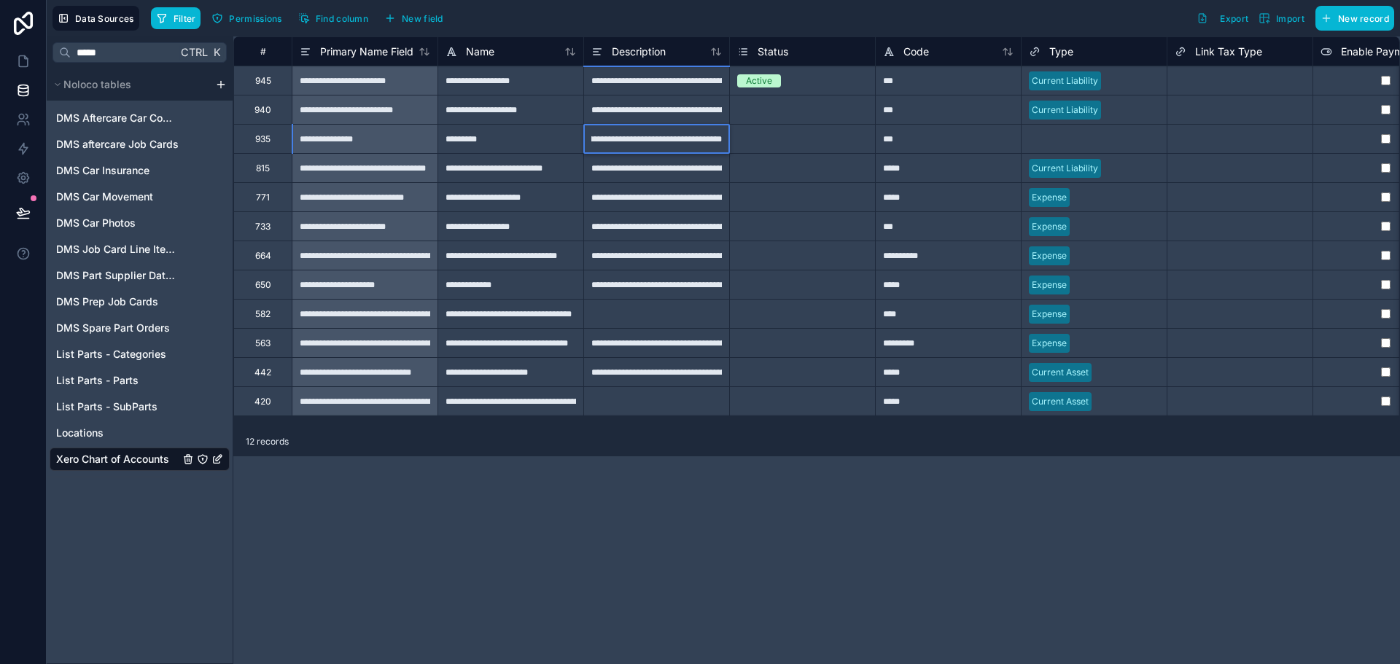
click at [667, 142] on input "**********" at bounding box center [656, 139] width 145 height 28
click at [780, 141] on div "Select a Status" at bounding box center [768, 139] width 62 height 12
click at [641, 144] on div "**********" at bounding box center [656, 138] width 146 height 29
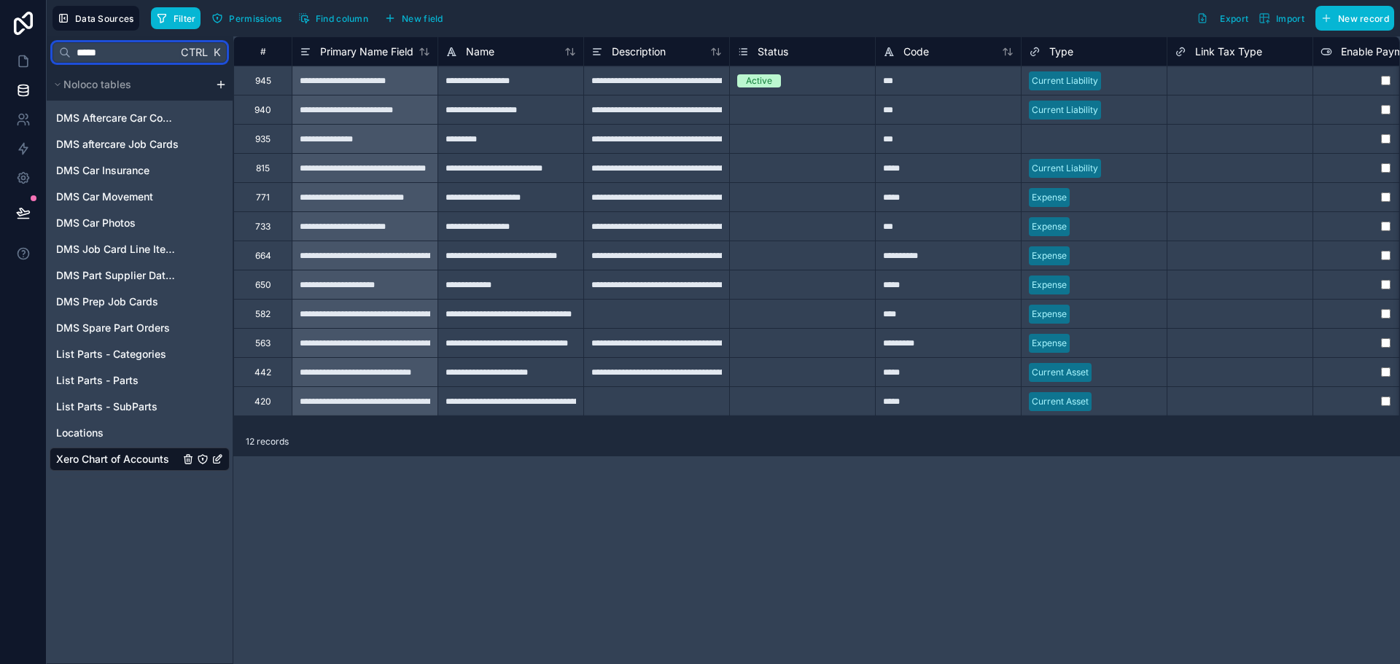
click at [114, 48] on input "*****" at bounding box center [124, 52] width 106 height 26
